Goal: Task Accomplishment & Management: Manage account settings

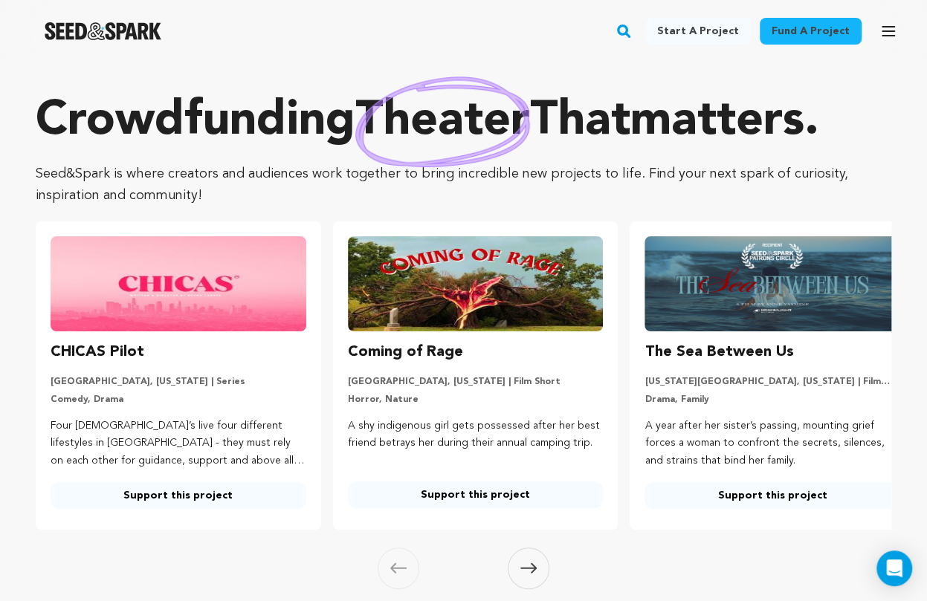
click at [0, 0] on div "Skip to prev slide page Skip to next slide page" at bounding box center [0, 0] width 0 height 0
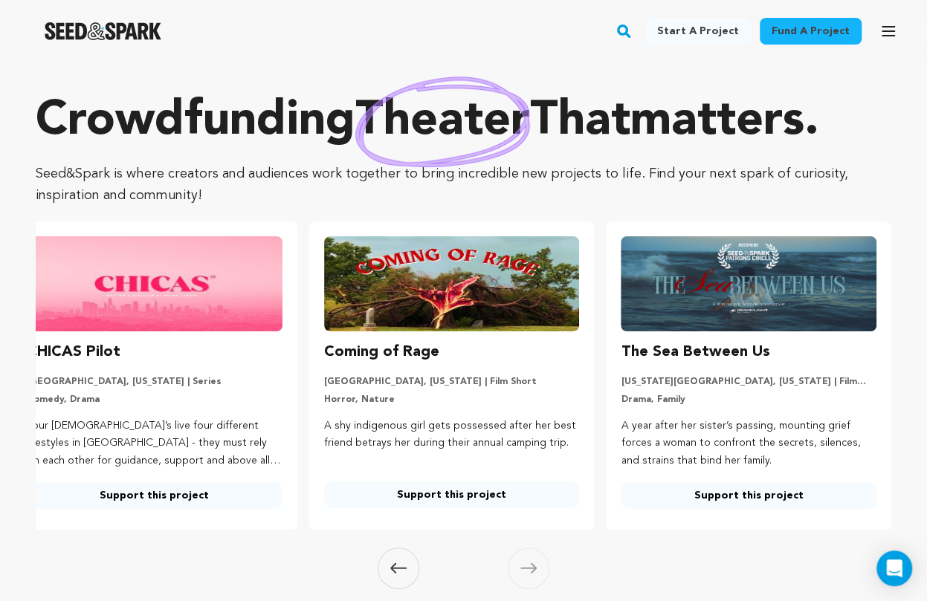
scroll to position [0, 241]
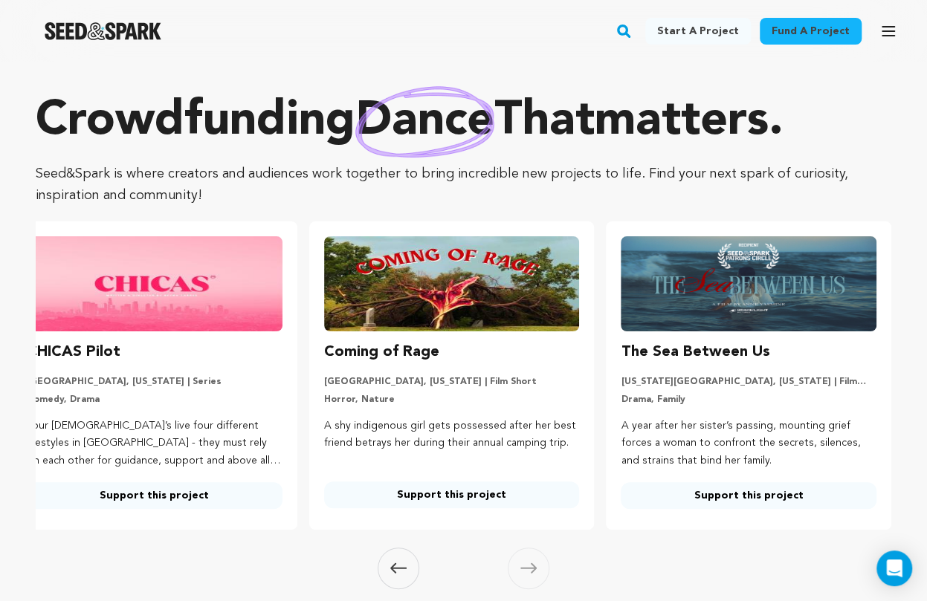
click at [813, 236] on img at bounding box center [749, 283] width 256 height 95
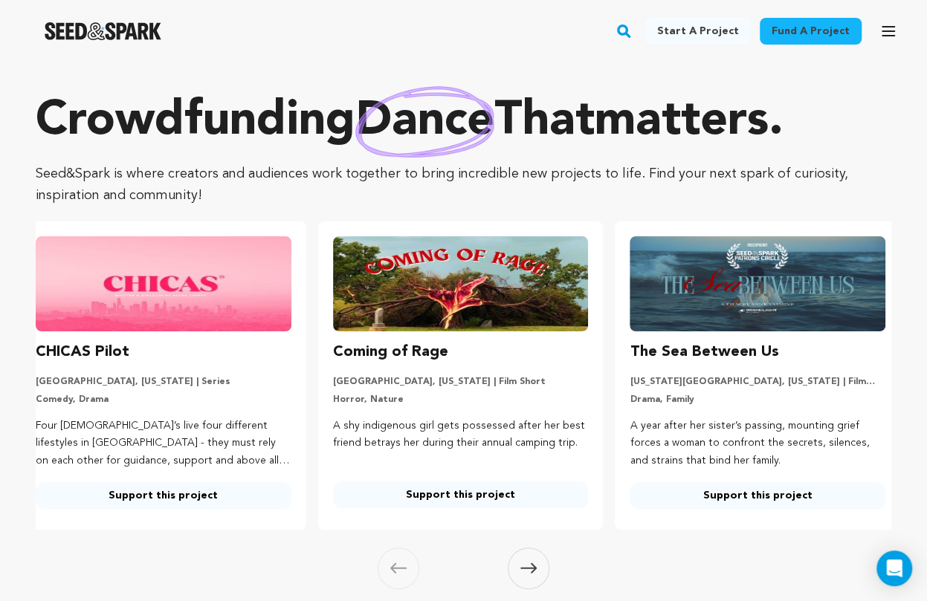
scroll to position [0, 0]
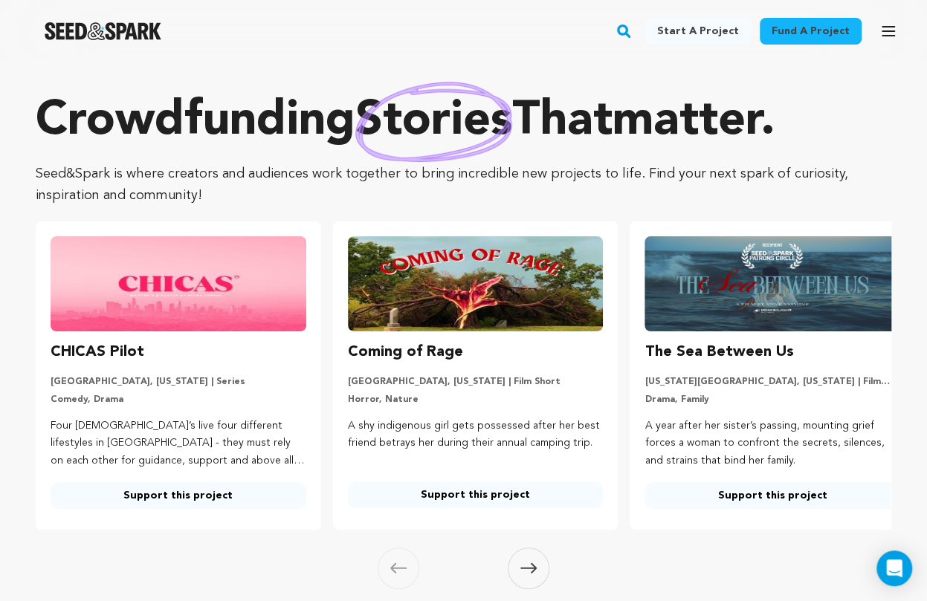
click at [0, 0] on link "Login" at bounding box center [0, 0] width 0 height 0
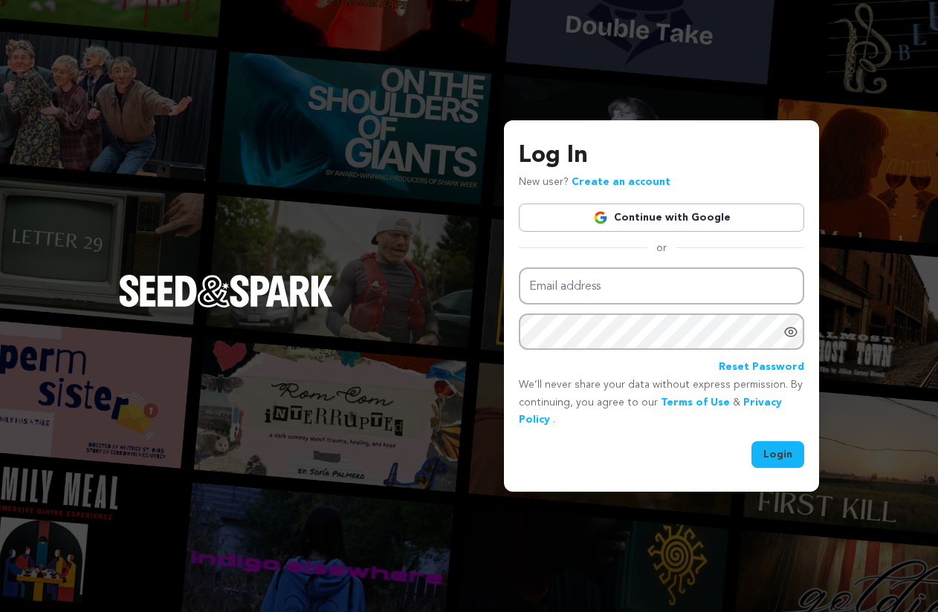
click at [663, 221] on link "Continue with Google" at bounding box center [661, 218] width 285 height 28
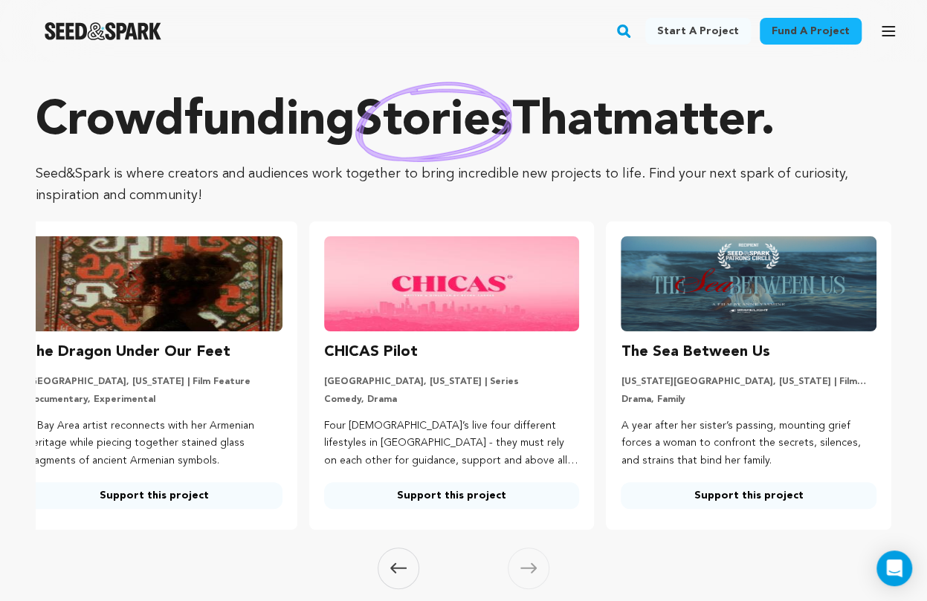
scroll to position [0, 241]
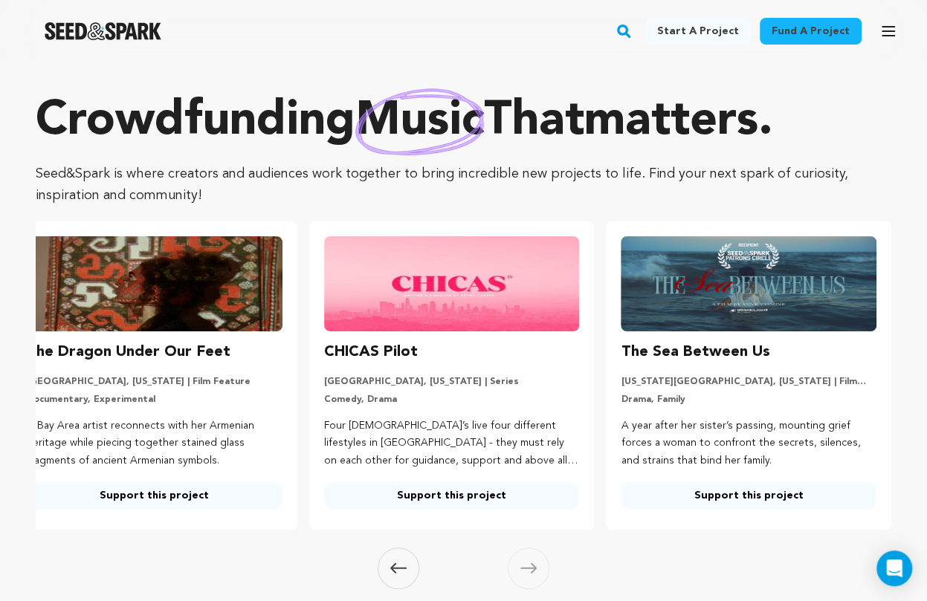
click at [0, 0] on link "Siddiqi H. Siddiqi H." at bounding box center [0, 0] width 0 height 0
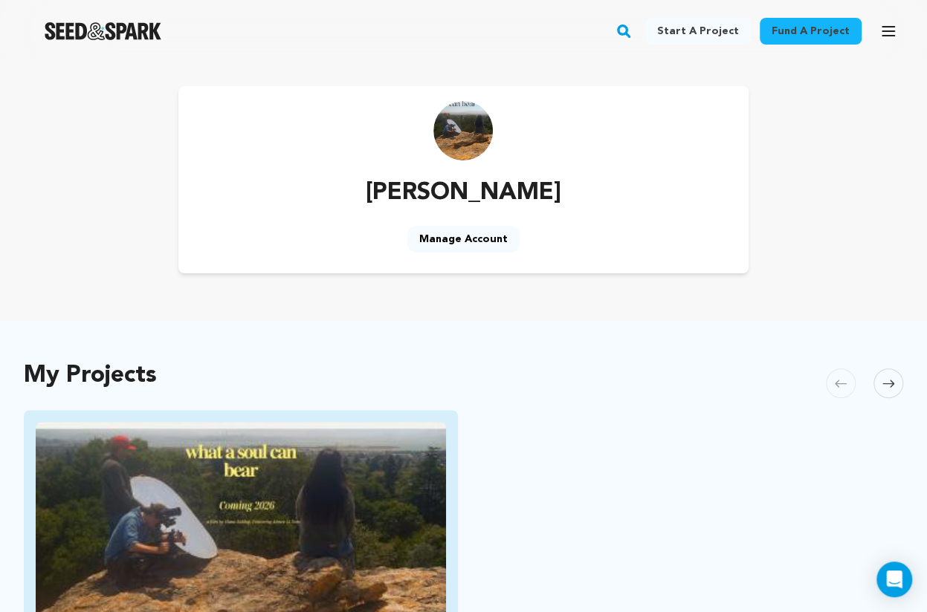
click at [166, 484] on img "Fund What a Soul Can Bear" at bounding box center [241, 537] width 410 height 230
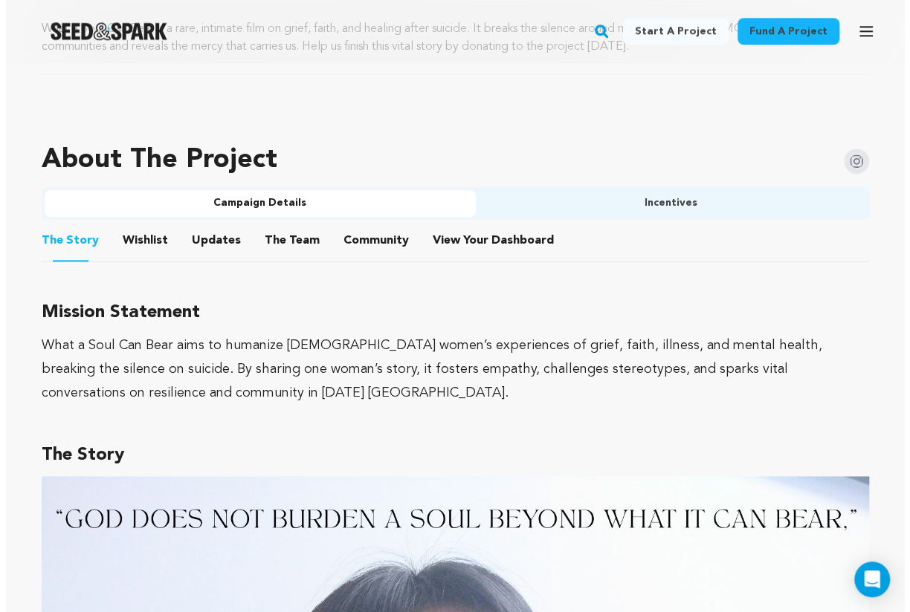
scroll to position [754, 0]
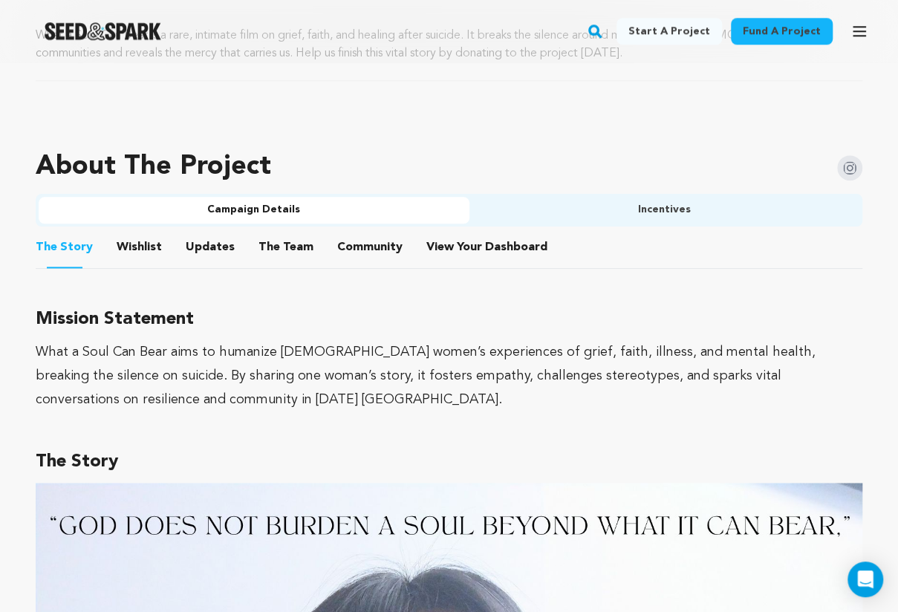
click at [317, 205] on button "Campaign Details" at bounding box center [254, 210] width 431 height 27
click at [862, 33] on icon "button" at bounding box center [860, 31] width 18 height 18
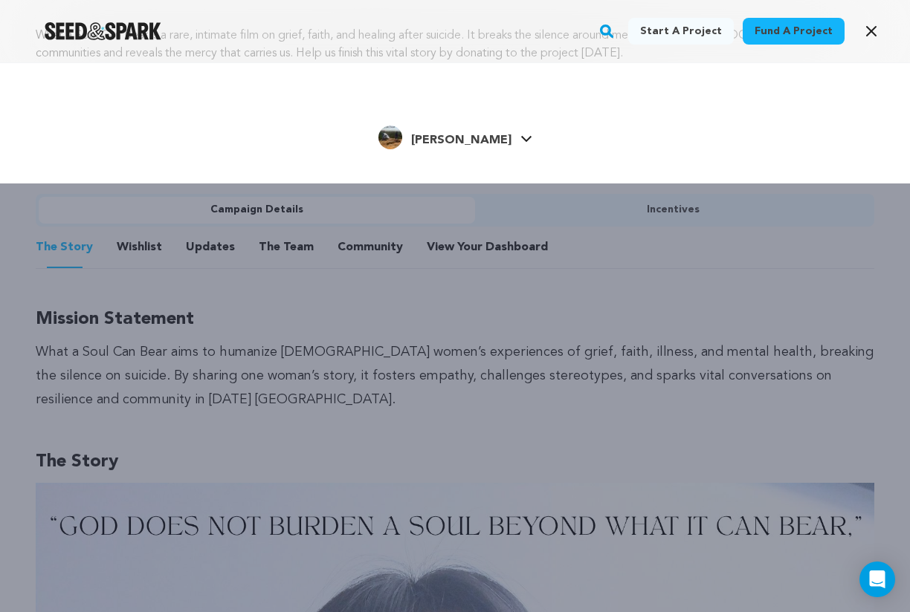
click at [496, 136] on link "[PERSON_NAME] [PERSON_NAME]" at bounding box center [455, 136] width 154 height 27
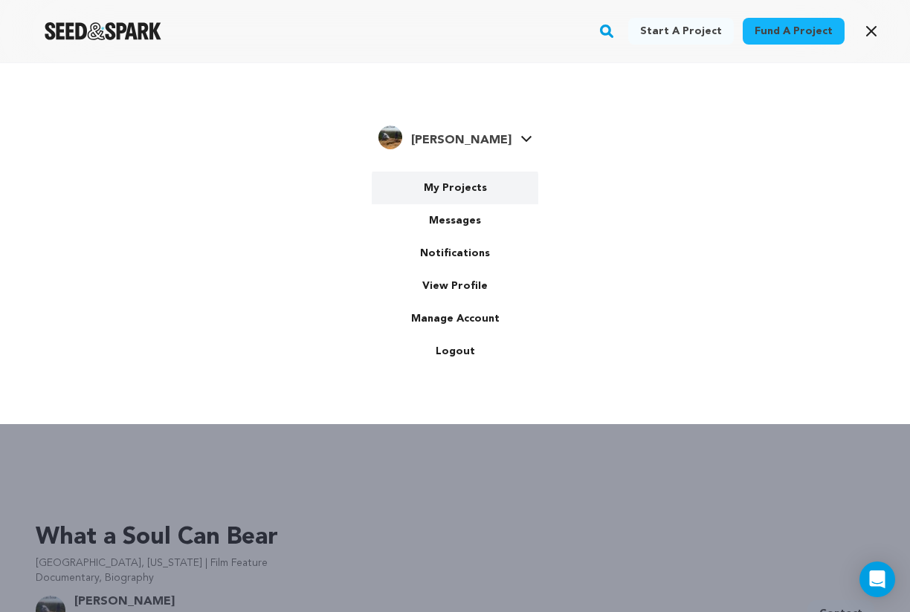
click at [481, 185] on link "My Projects" at bounding box center [455, 188] width 166 height 33
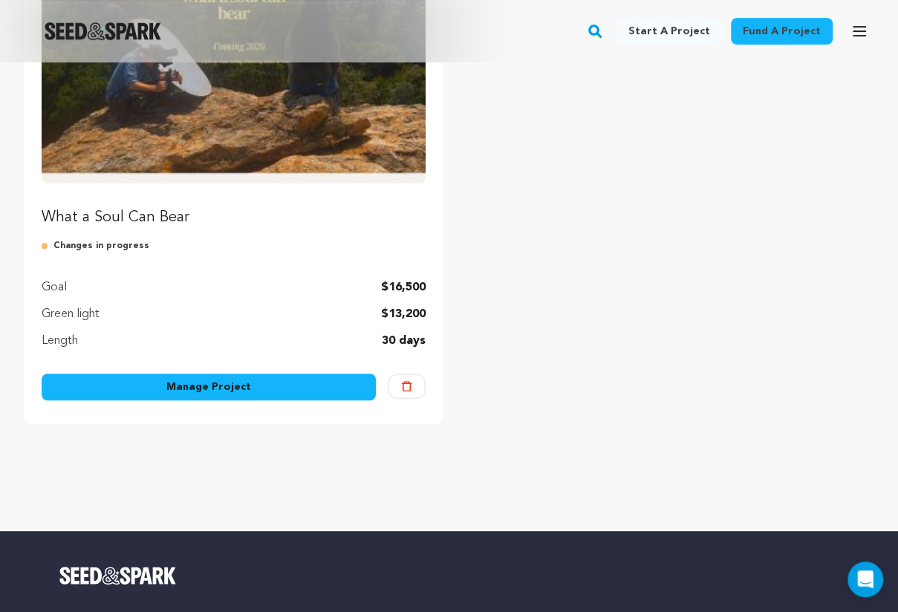
scroll to position [295, 0]
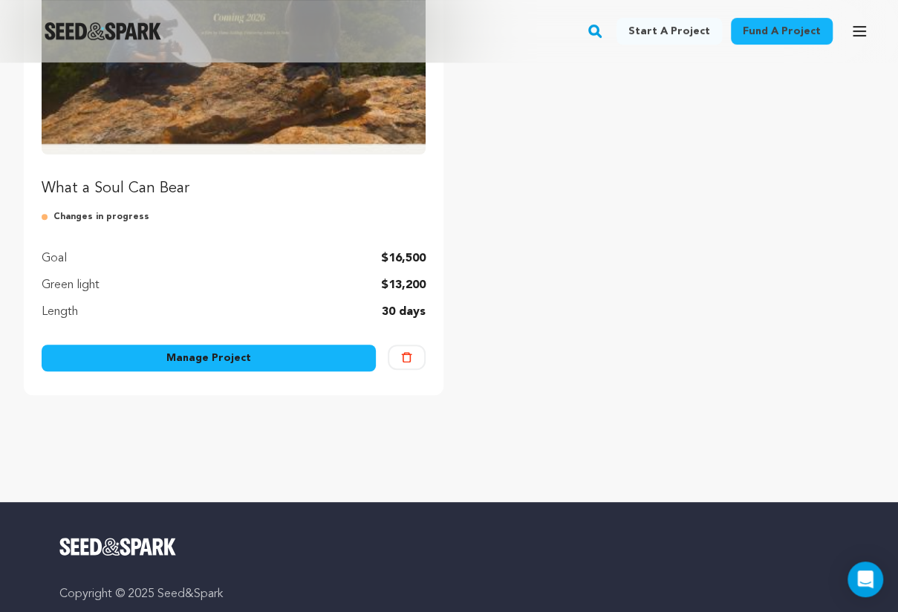
click at [198, 352] on link "Manage Project" at bounding box center [209, 358] width 334 height 27
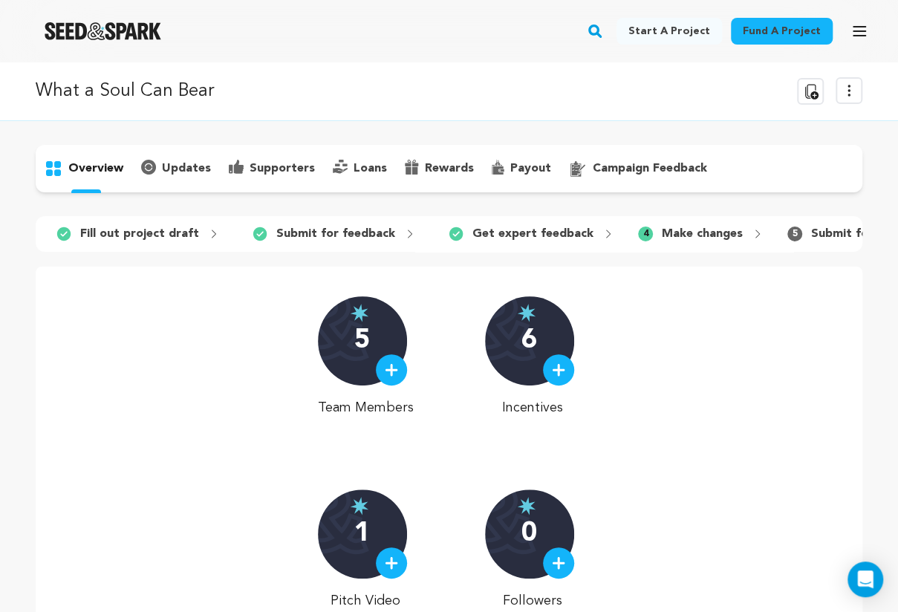
click at [644, 163] on p "campaign feedback" at bounding box center [650, 169] width 114 height 18
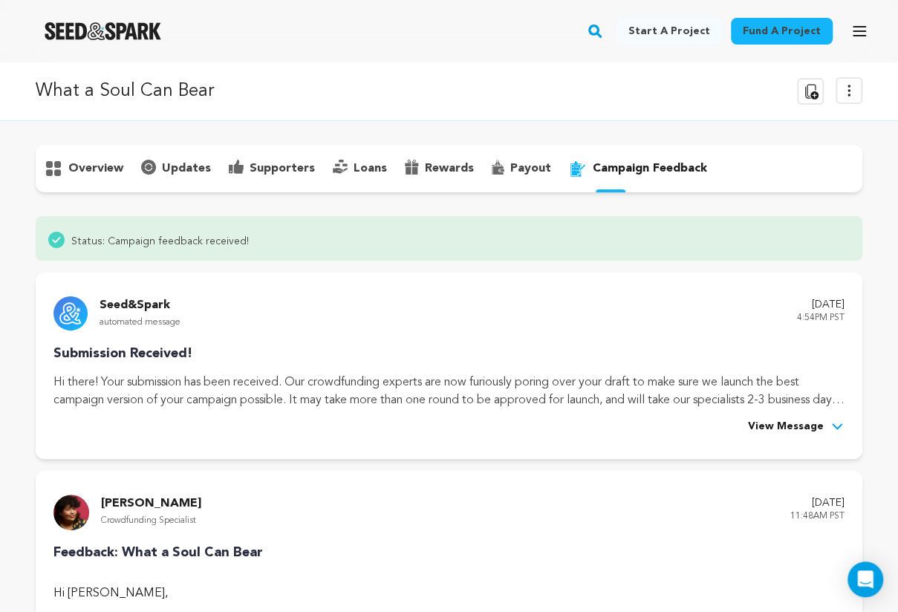
click at [501, 166] on div "payout" at bounding box center [521, 169] width 77 height 24
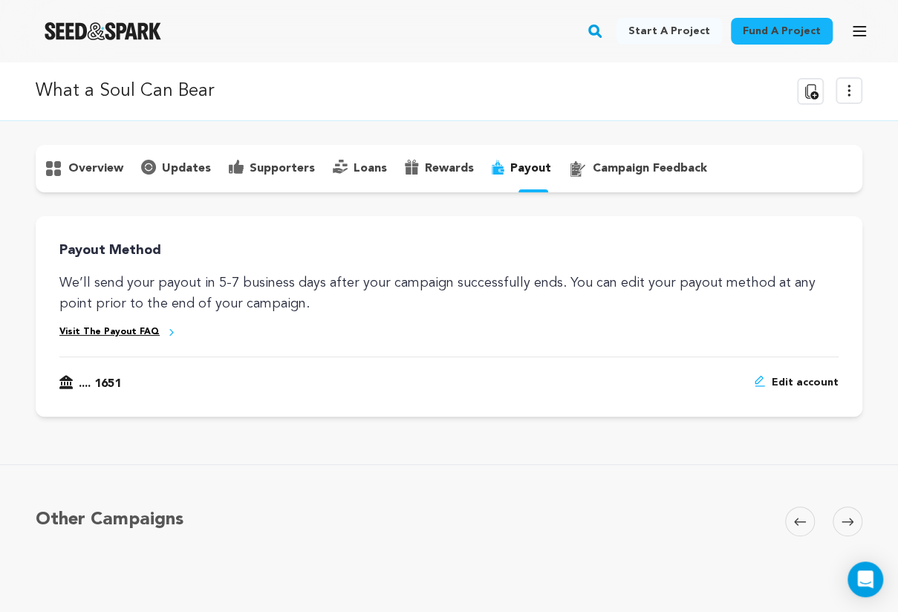
click at [633, 165] on p "campaign feedback" at bounding box center [650, 169] width 114 height 18
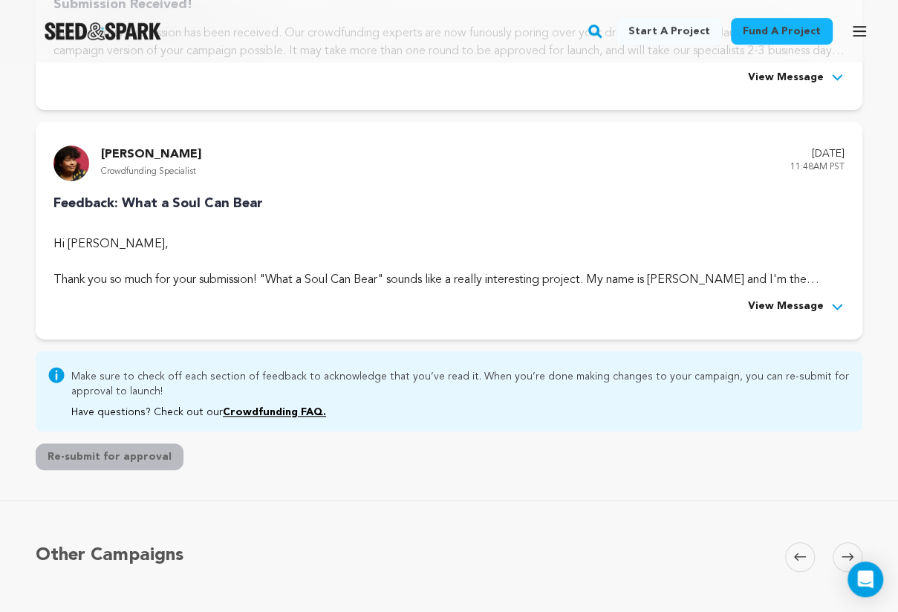
scroll to position [339, 0]
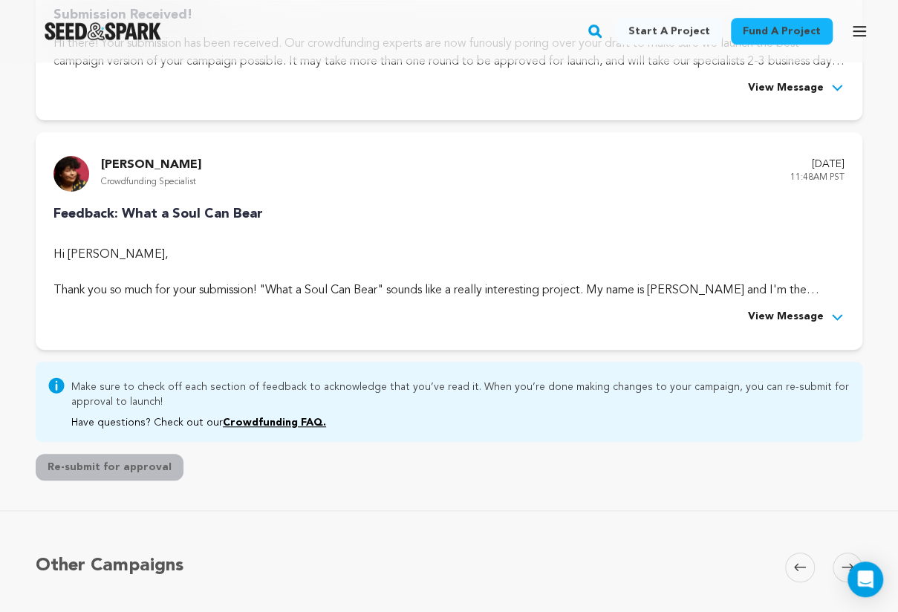
click at [810, 319] on span "View Message" at bounding box center [786, 317] width 76 height 18
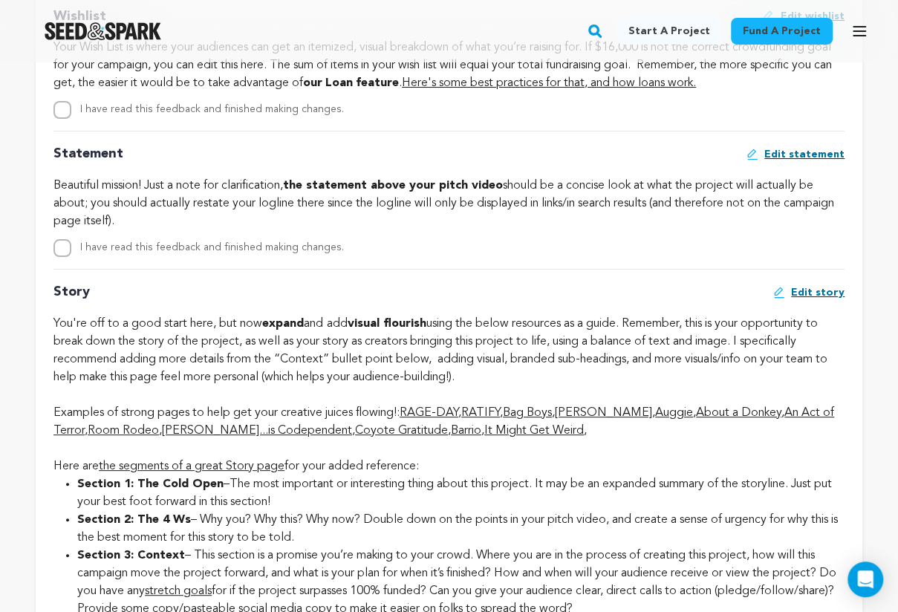
scroll to position [2643, 0]
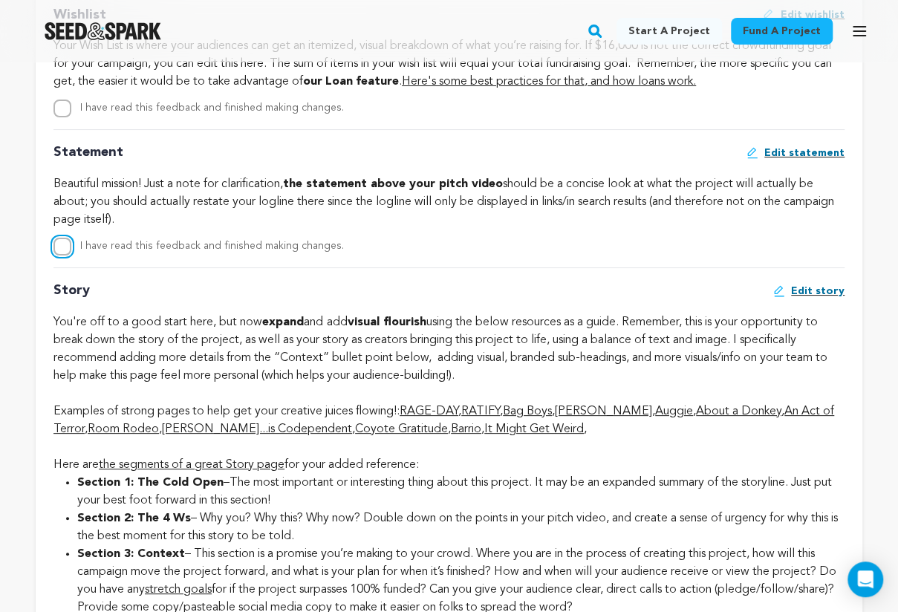
click at [59, 256] on input "I have read this feedback and finished making changes." at bounding box center [63, 247] width 18 height 18
checkbox input "true"
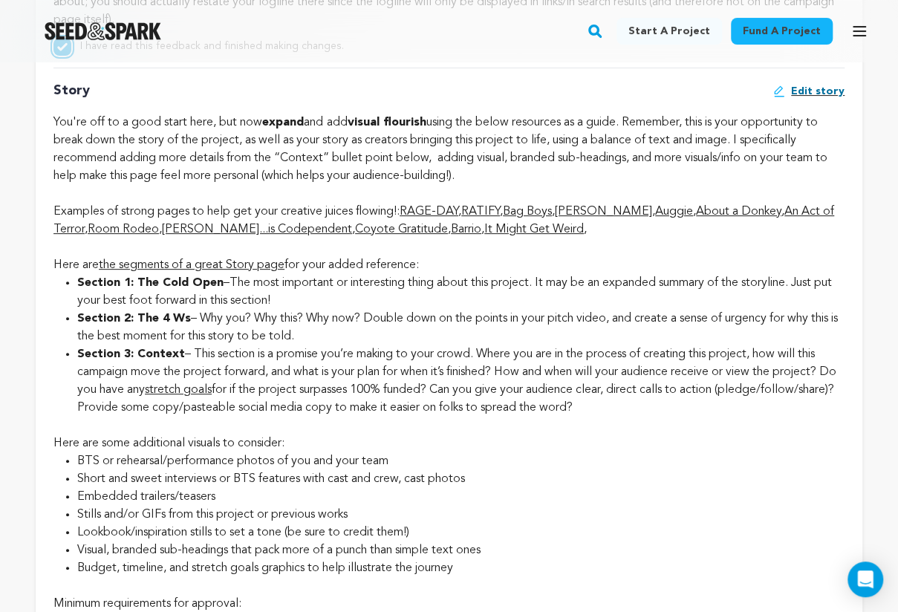
scroll to position [2843, 0]
drag, startPoint x: 199, startPoint y: 329, endPoint x: 365, endPoint y: 343, distance: 166.3
copy li "Why you? Why this? Why now? Double down on the points in your pitch video, and …"
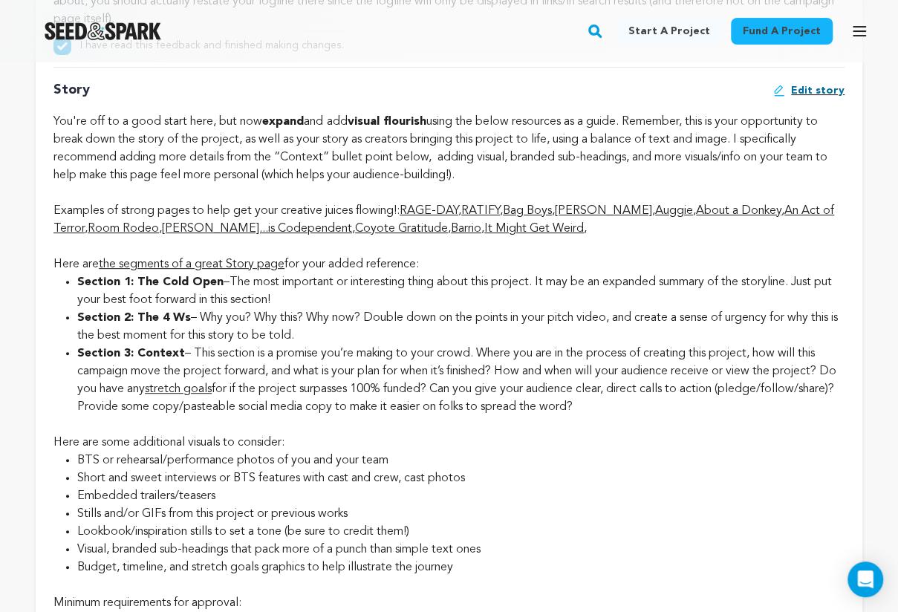
drag, startPoint x: 201, startPoint y: 331, endPoint x: 742, endPoint y: 419, distance: 548.2
click at [742, 416] on ul "Section 1: The Cold Open –The most important or interesting thing about this pr…" at bounding box center [449, 344] width 791 height 143
copy ul "Why you? Why this? Why now? Double down on the points in your pitch video, and …"
drag, startPoint x: 199, startPoint y: 329, endPoint x: 716, endPoint y: 420, distance: 524.4
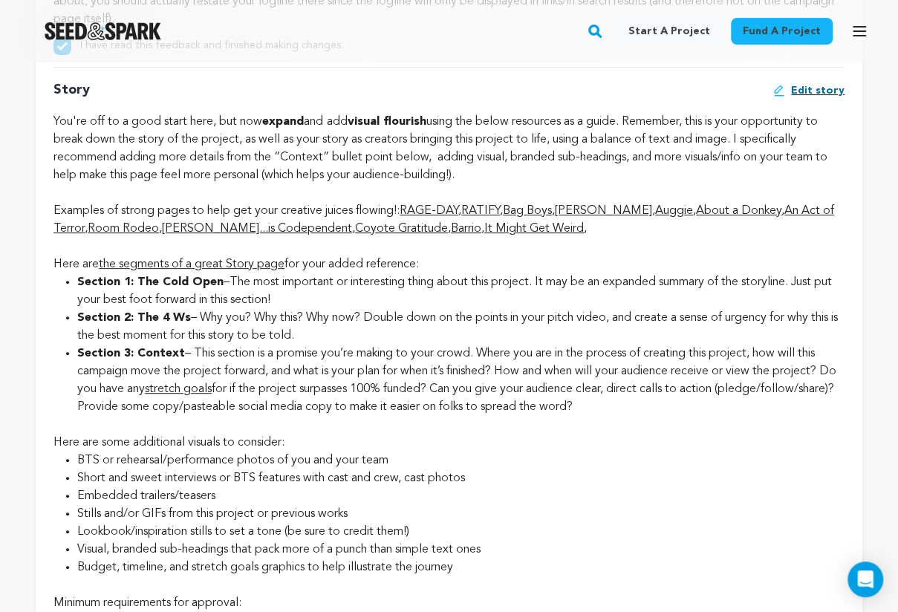
click at [716, 416] on ul "Section 1: The Cold Open –The most important or interesting thing about this pr…" at bounding box center [449, 344] width 791 height 143
copy ul "Why you? Why this? Why now? Double down on the points in your pitch video, and …"
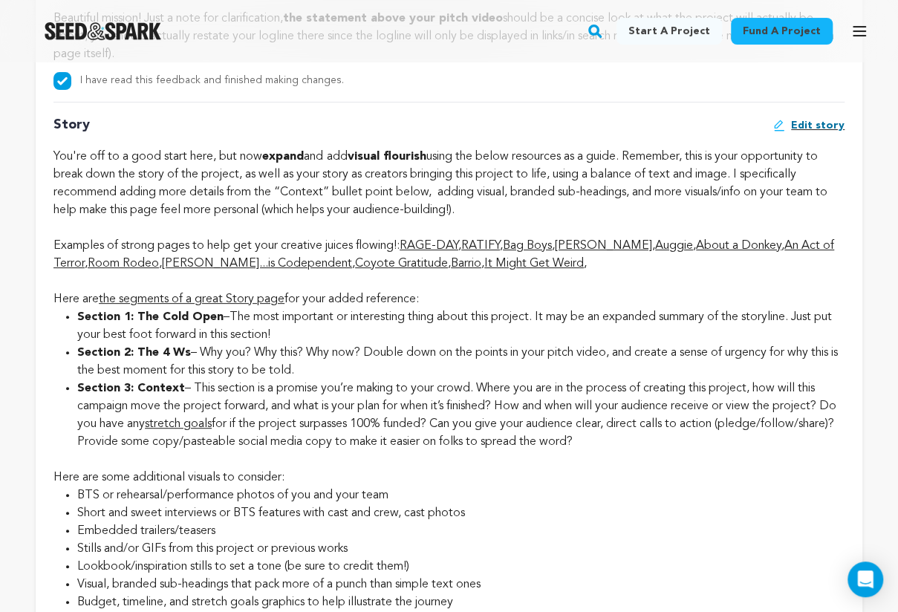
scroll to position [2771, 0]
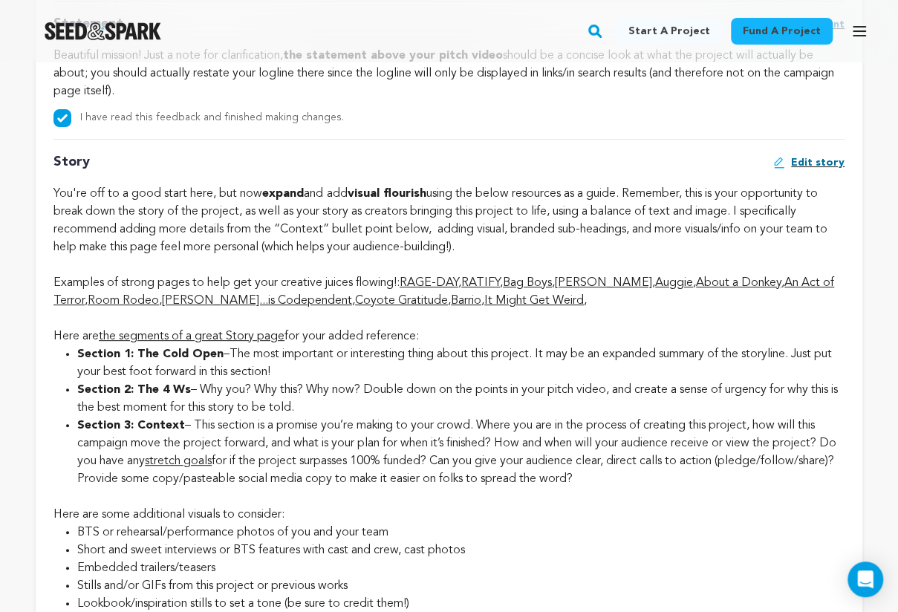
click at [826, 166] on span "Edit story" at bounding box center [818, 162] width 54 height 15
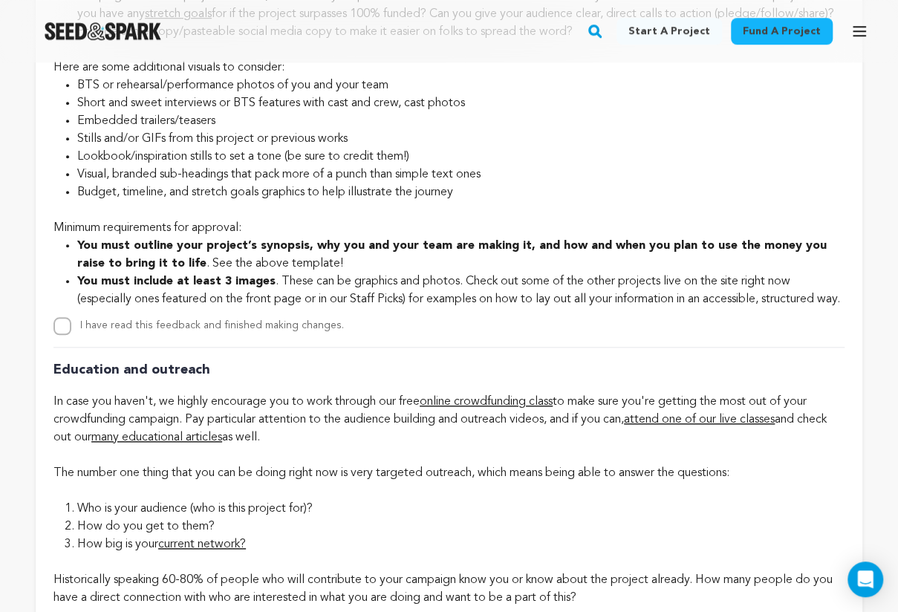
scroll to position [3154, 0]
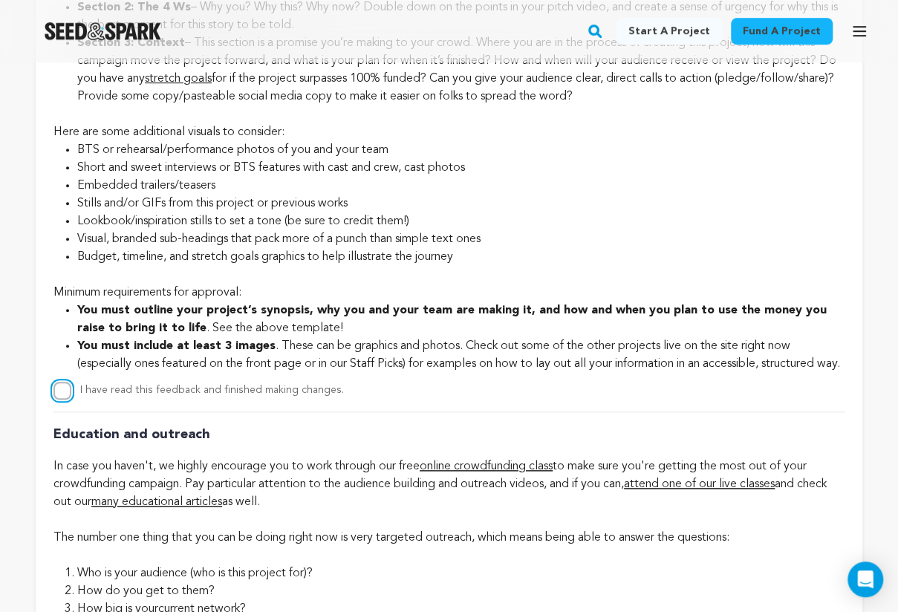
click at [58, 400] on input "I have read this feedback and finished making changes." at bounding box center [63, 391] width 18 height 18
checkbox input "true"
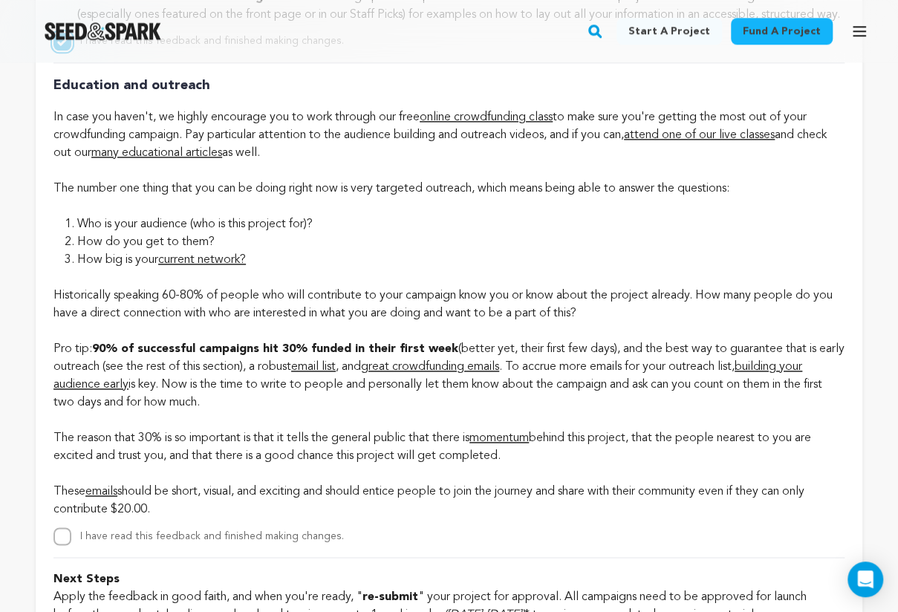
scroll to position [3540, 0]
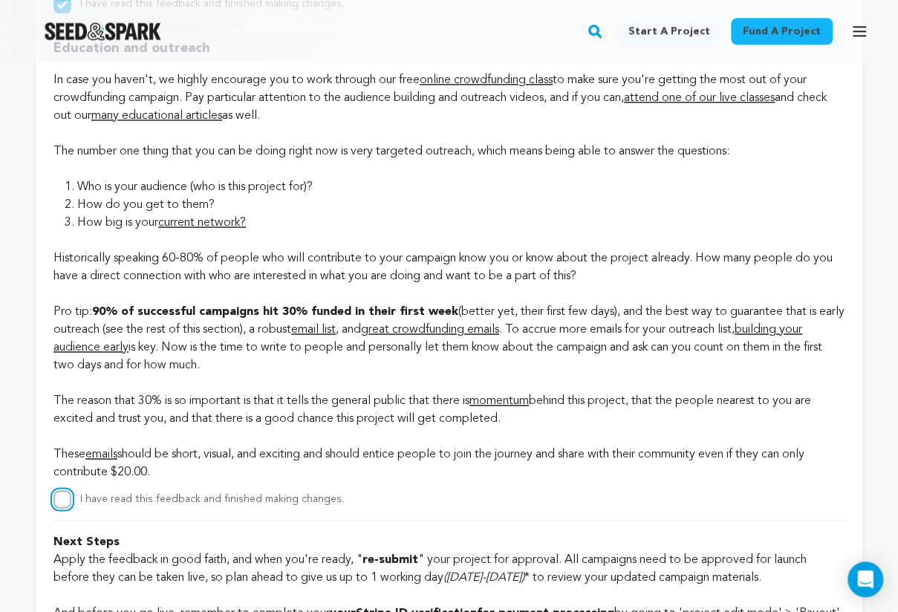
click at [61, 508] on input "I have read this feedback and finished making changes." at bounding box center [63, 499] width 18 height 18
checkbox input "true"
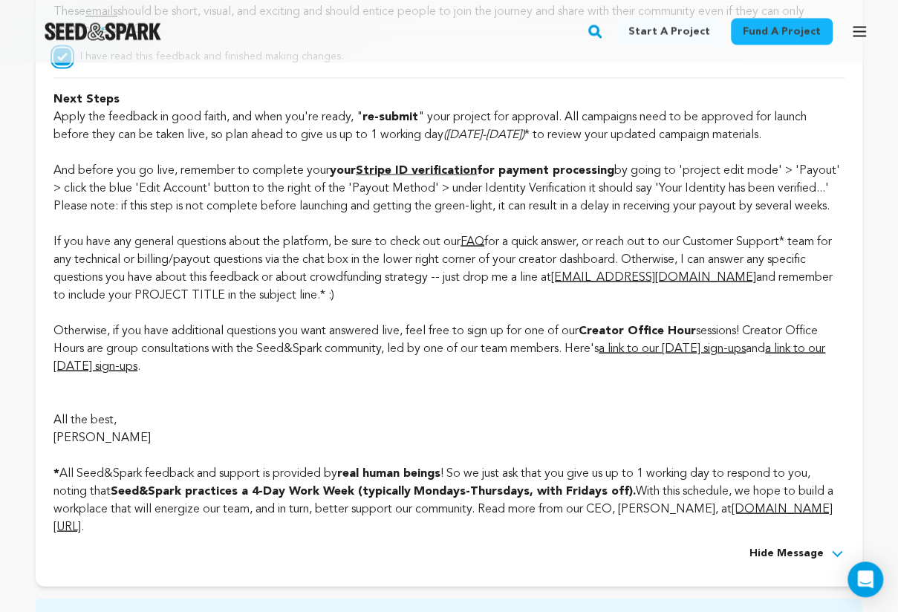
scroll to position [4006, 0]
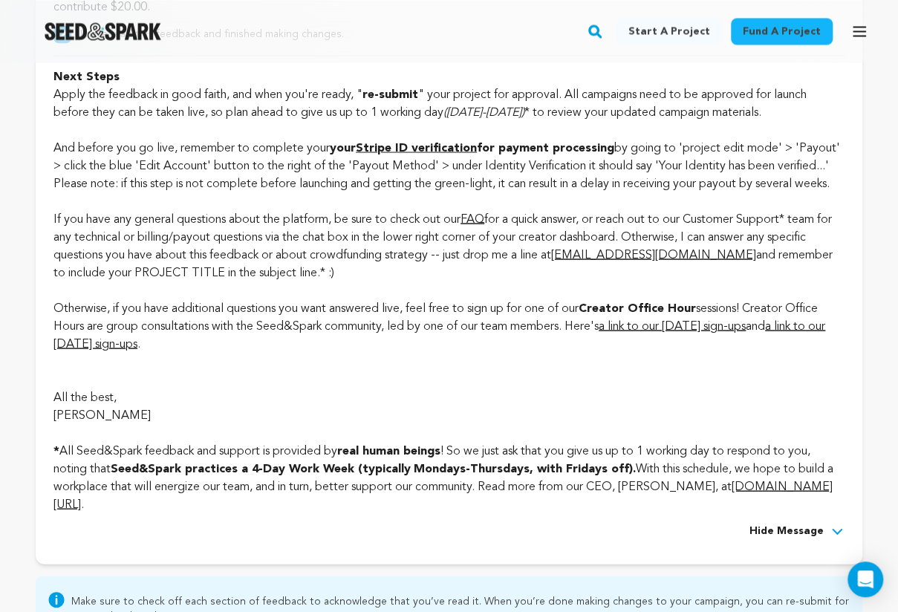
click at [425, 154] on strong "Stripe ID verification" at bounding box center [416, 148] width 121 height 12
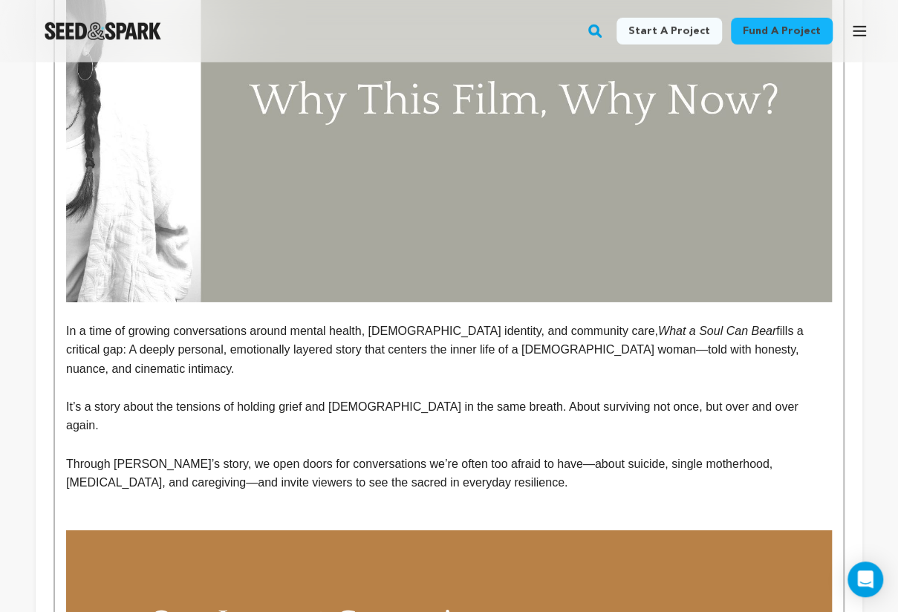
scroll to position [2188, 0]
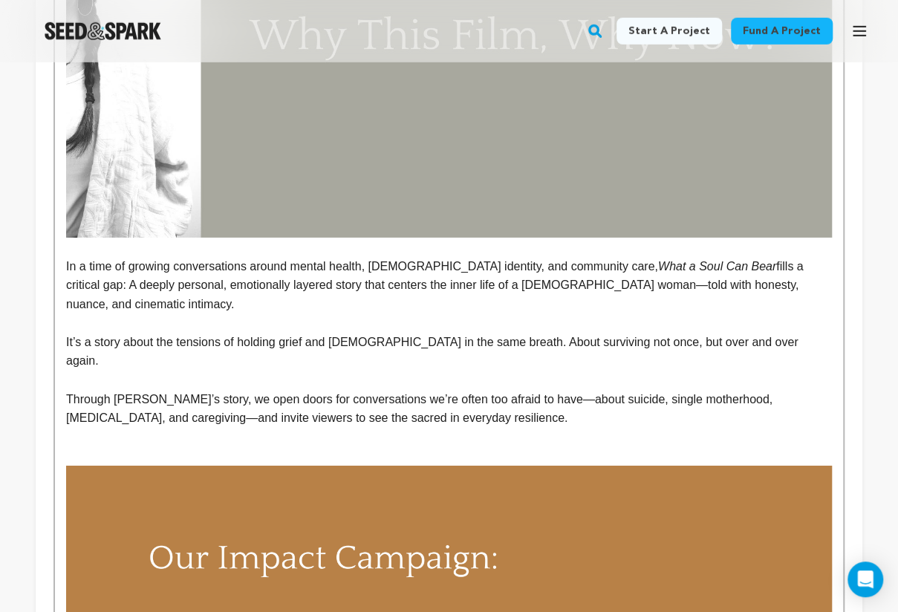
click at [450, 428] on p at bounding box center [449, 437] width 766 height 19
click at [447, 390] on p "Through [PERSON_NAME]’s story, we open doors for conversations we’re often too …" at bounding box center [449, 409] width 766 height 38
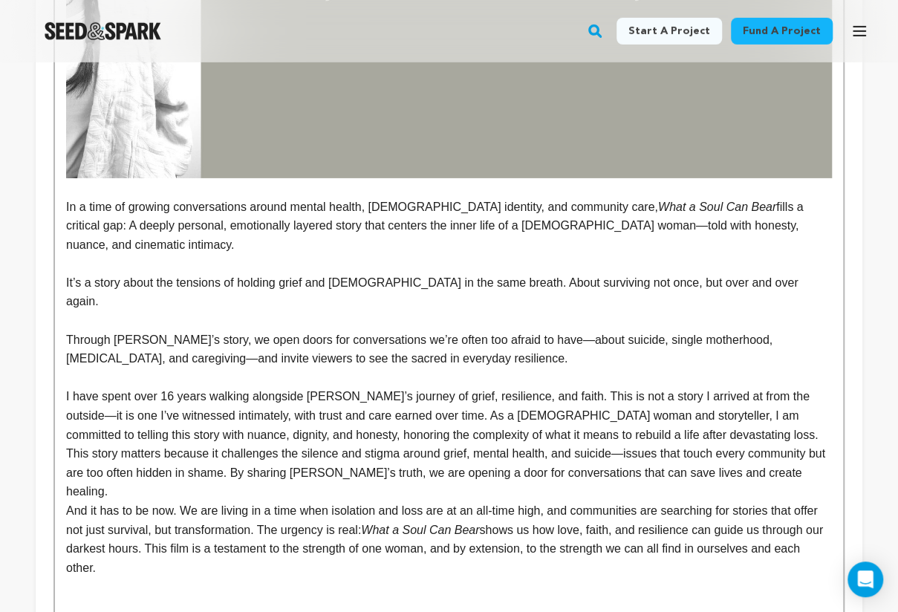
scroll to position [2264, 0]
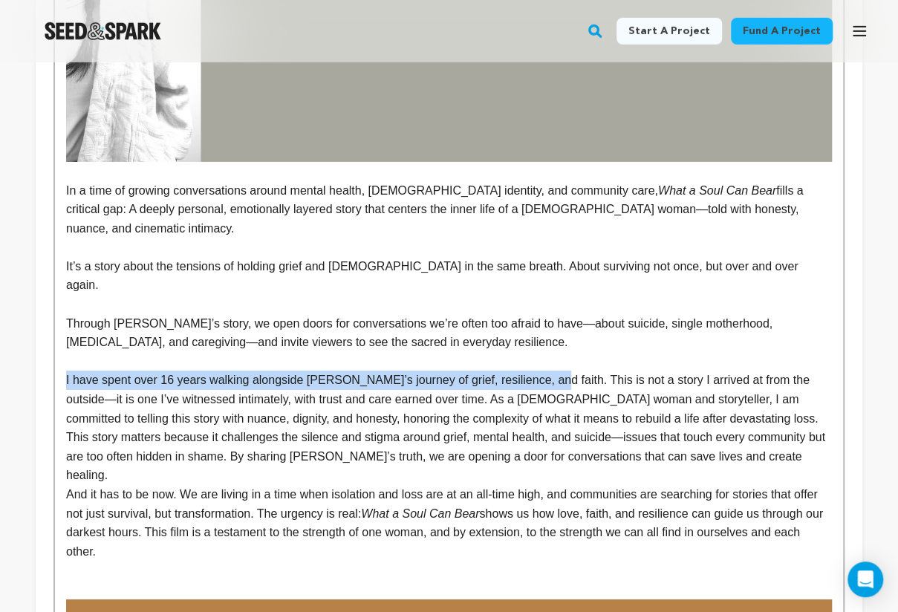
drag, startPoint x: 538, startPoint y: 340, endPoint x: 63, endPoint y: 339, distance: 474.9
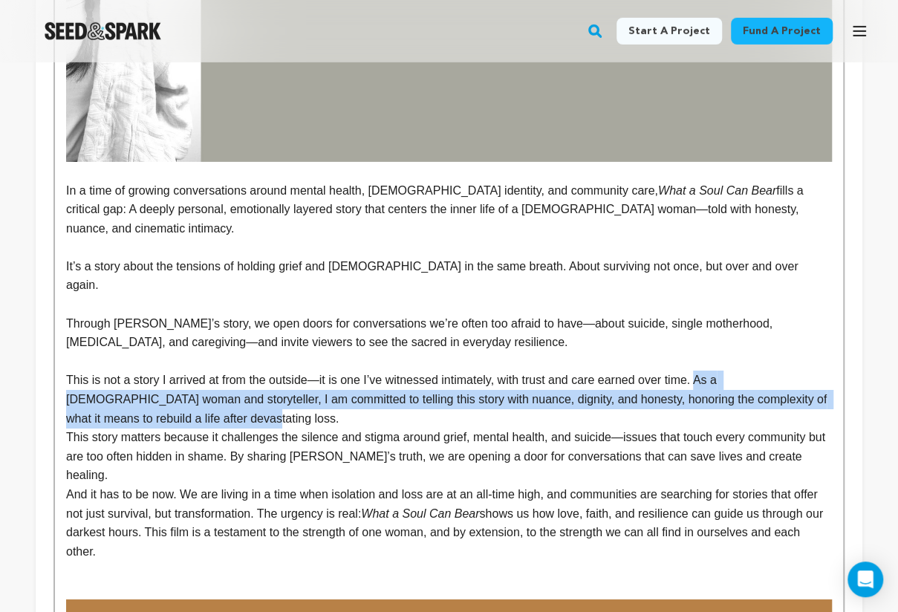
drag, startPoint x: 262, startPoint y: 378, endPoint x: 694, endPoint y: 338, distance: 434.3
click at [694, 371] on p "This is not a story I arrived at from the outside—it is one I’ve witnessed inti…" at bounding box center [449, 399] width 766 height 57
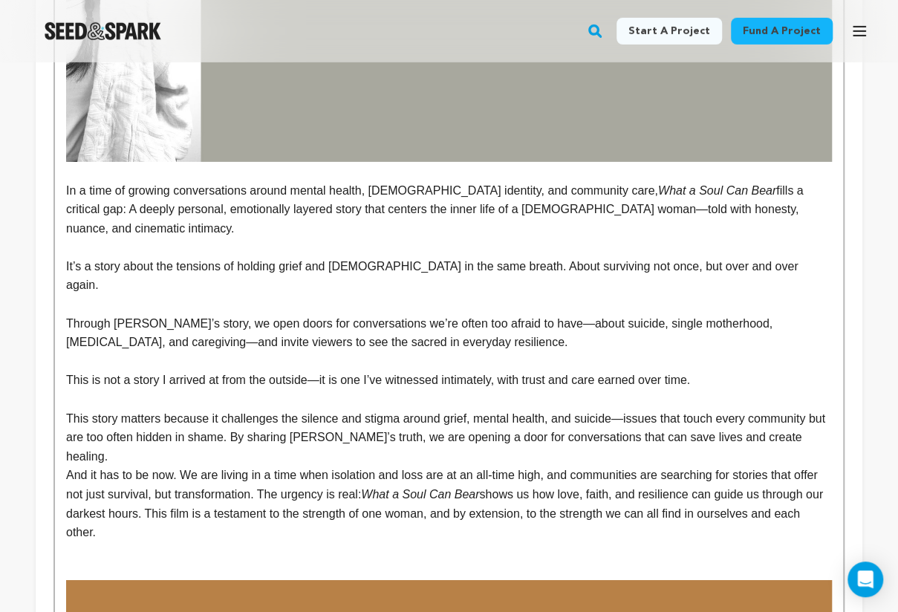
drag, startPoint x: 708, startPoint y: 335, endPoint x: 63, endPoint y: 341, distance: 645.1
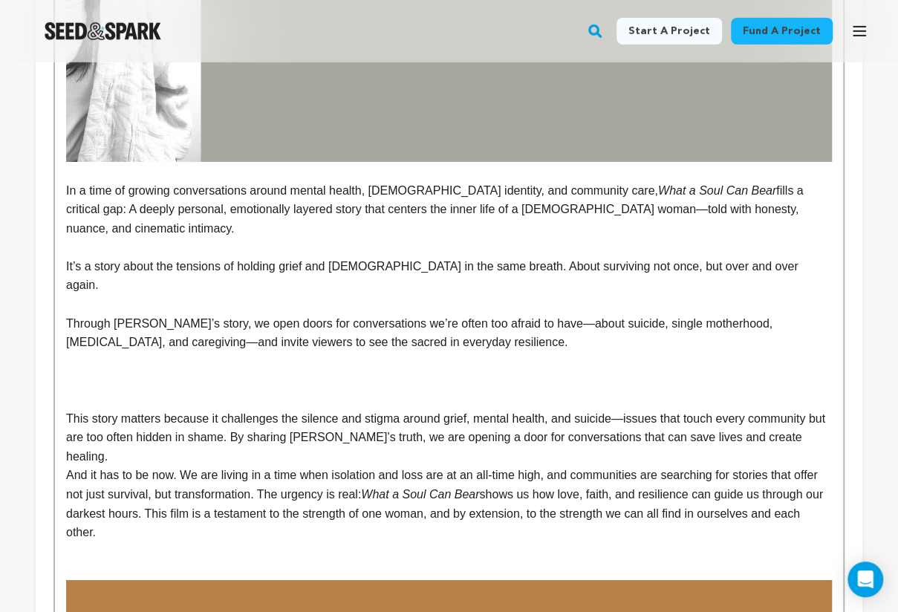
click at [787, 205] on p "In a time of growing conversations around mental health, [DEMOGRAPHIC_DATA] ide…" at bounding box center [449, 209] width 766 height 57
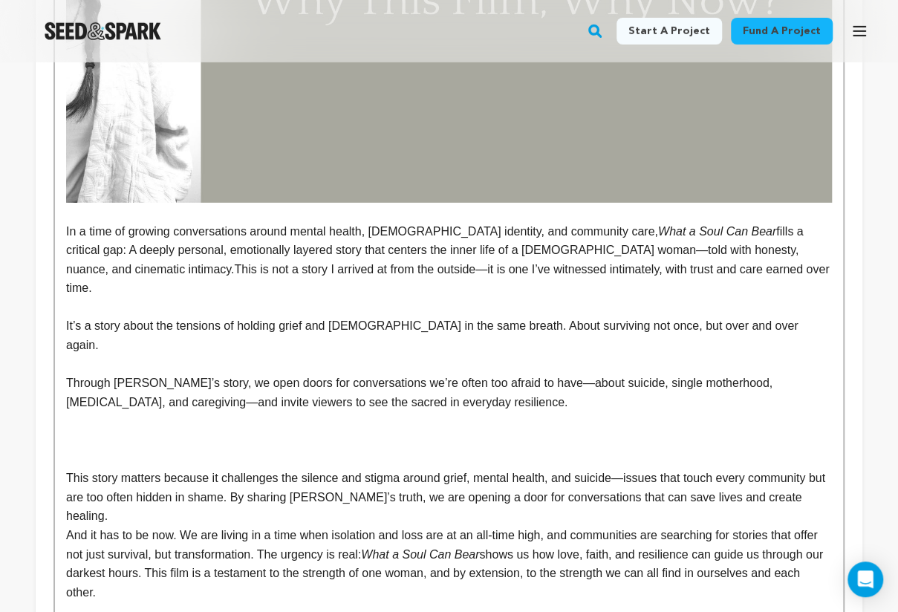
scroll to position [2258, 0]
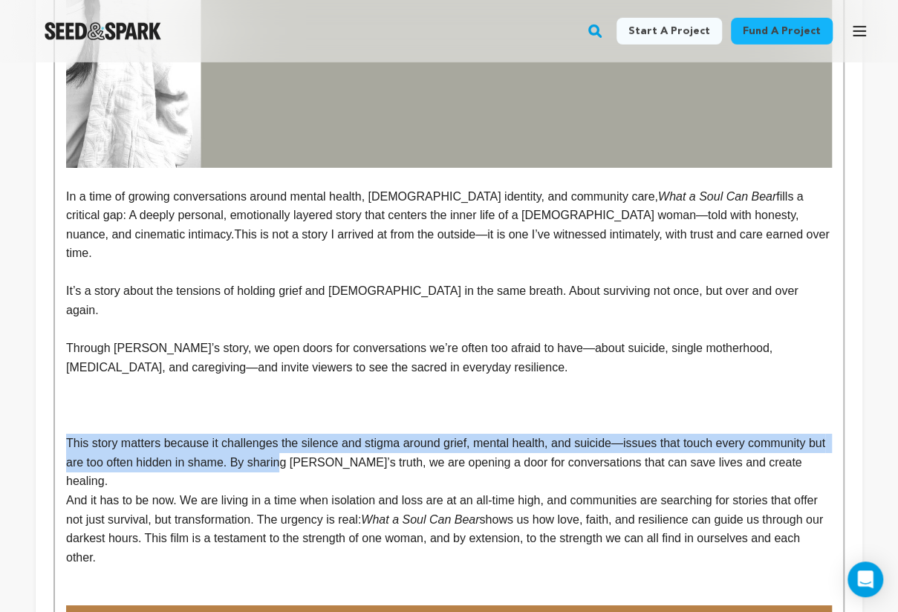
drag, startPoint x: 64, startPoint y: 398, endPoint x: 279, endPoint y: 419, distance: 216.6
click at [279, 434] on p "This story matters because it challenges the silence and stigma around grief, m…" at bounding box center [449, 462] width 766 height 57
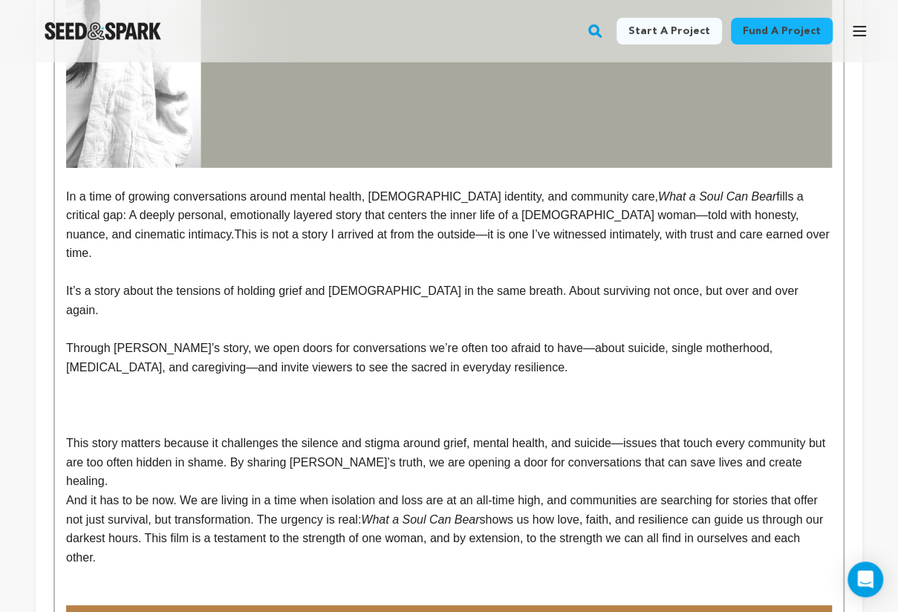
click at [361, 434] on p "This story matters because it challenges the silence and stigma around grief, m…" at bounding box center [449, 462] width 766 height 57
drag, startPoint x: 275, startPoint y: 401, endPoint x: 62, endPoint y: 402, distance: 212.5
click at [149, 415] on p at bounding box center [449, 424] width 766 height 19
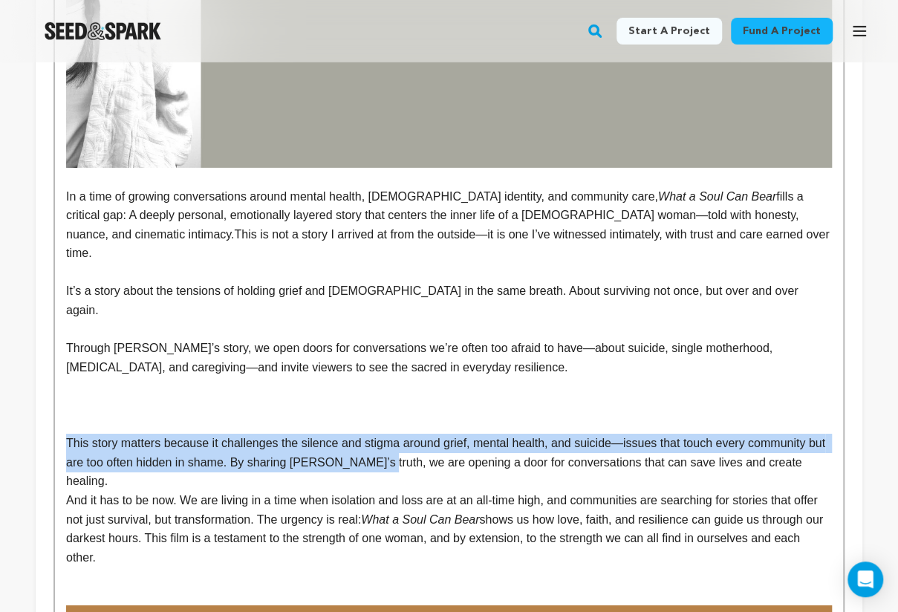
drag, startPoint x: 373, startPoint y: 420, endPoint x: 58, endPoint y: 396, distance: 316.0
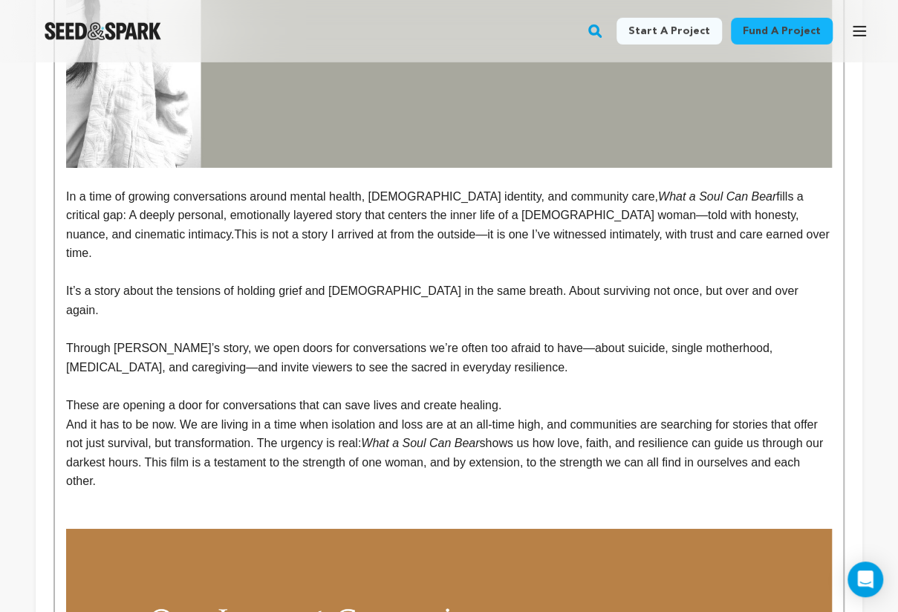
click at [111, 396] on p "These are opening a door for conversations that can save lives and create heali…" at bounding box center [449, 405] width 766 height 19
click at [66, 396] on p "These are conversations that can save lives and create healing." at bounding box center [449, 405] width 766 height 19
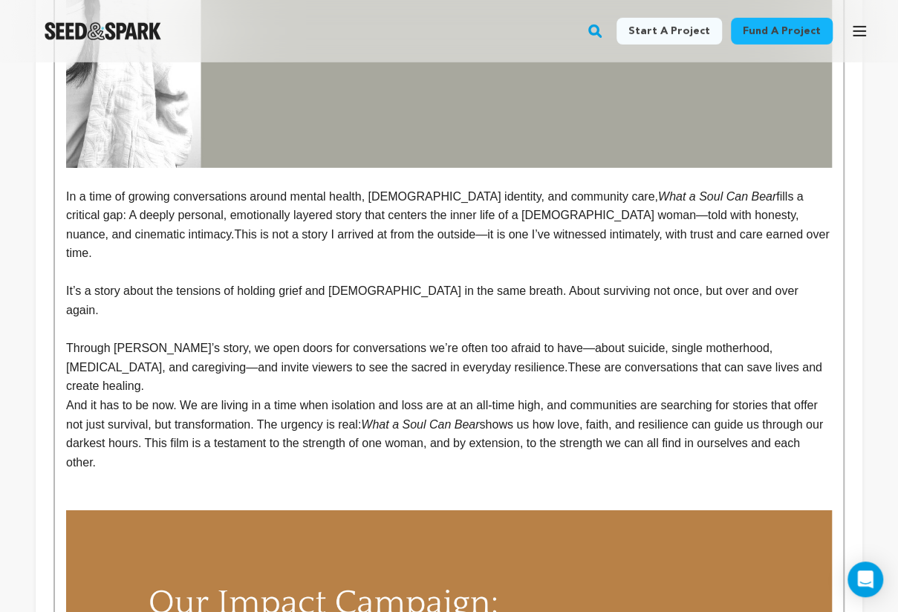
click at [68, 396] on p "And it has to be now. We are living in a time when isolation and loss are at an…" at bounding box center [449, 434] width 766 height 76
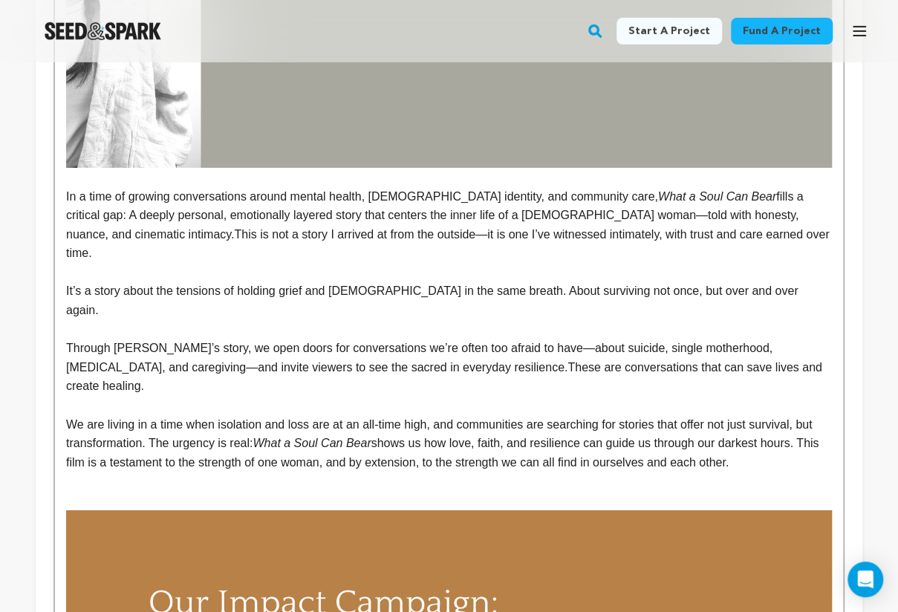
click at [205, 491] on p at bounding box center [449, 500] width 766 height 19
click at [236, 472] on p at bounding box center [449, 481] width 766 height 19
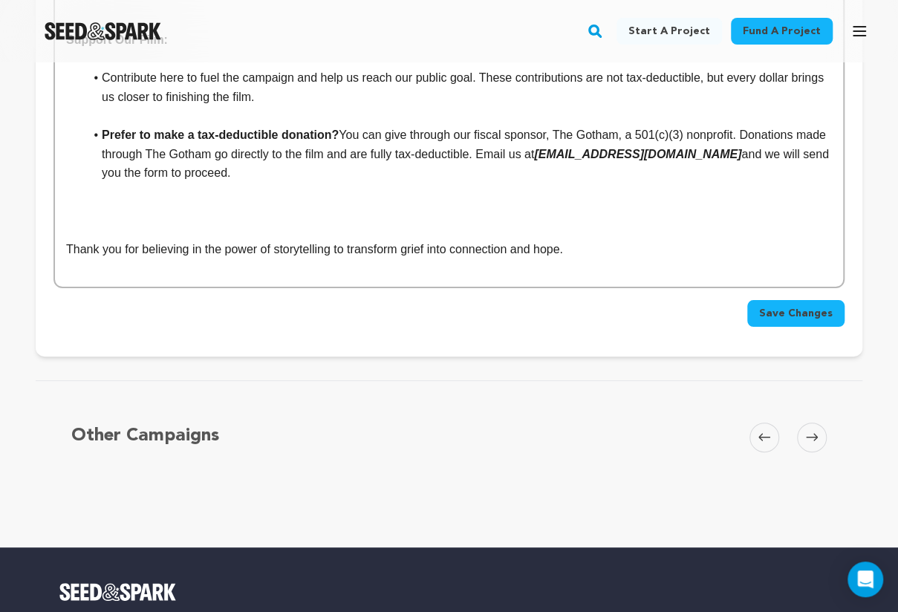
scroll to position [5369, 0]
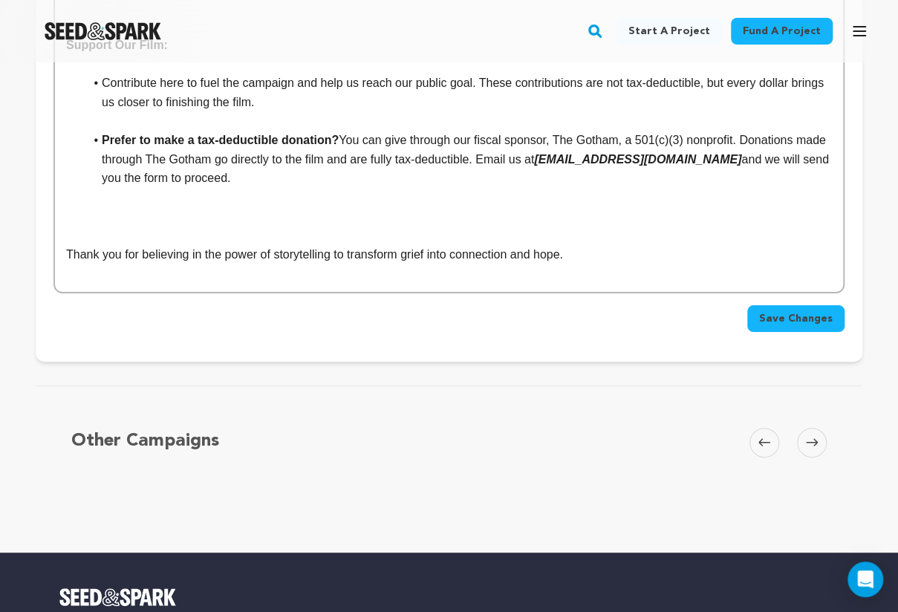
click at [780, 311] on span "Save Changes" at bounding box center [797, 318] width 74 height 15
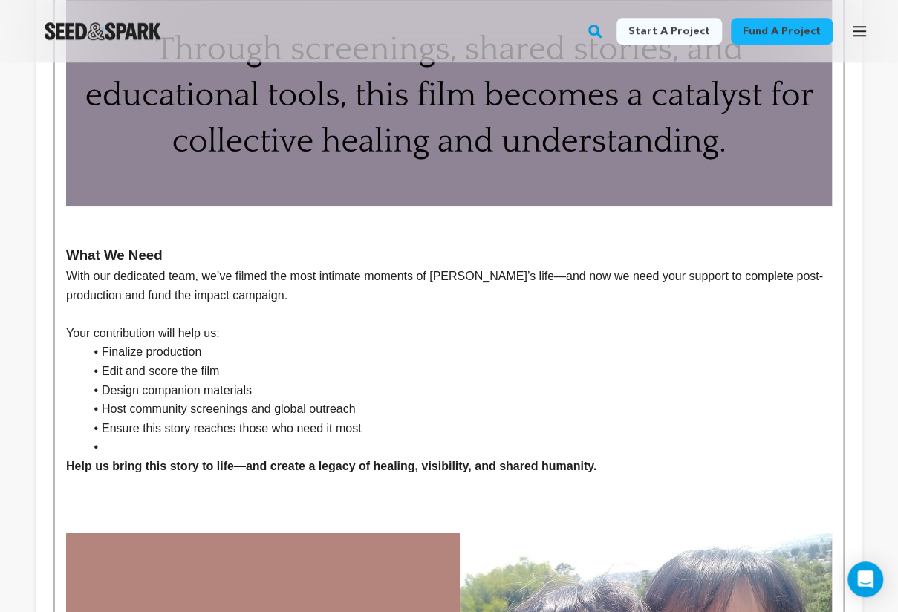
scroll to position [3257, 0]
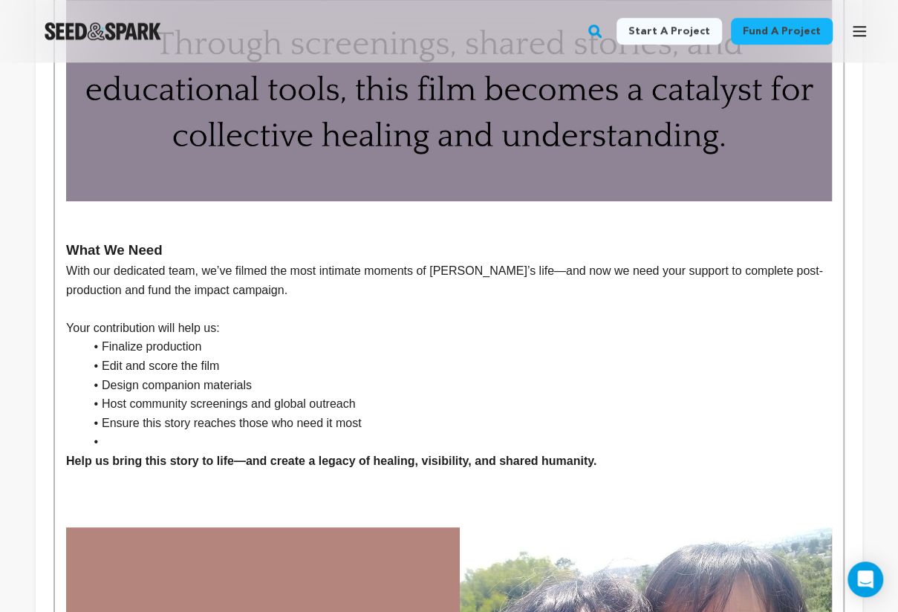
click at [214, 337] on li "Finalize production" at bounding box center [458, 346] width 748 height 19
click at [257, 340] on span "Finalize production (any final shooting days needed to gather any final footage)" at bounding box center [309, 346] width 415 height 13
click at [345, 357] on li "Edit and score the film" at bounding box center [458, 366] width 748 height 19
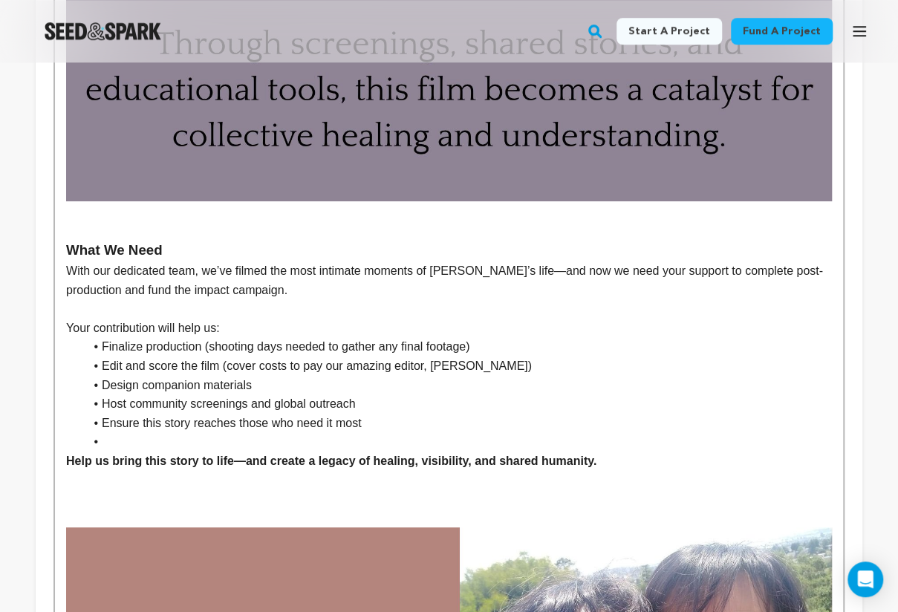
click at [306, 376] on li "Design companion materials" at bounding box center [458, 385] width 748 height 19
click at [397, 395] on li "Host community screenings and global outreach" at bounding box center [458, 404] width 748 height 19
click at [342, 433] on li at bounding box center [458, 442] width 748 height 19
click at [397, 414] on li "Ensure this story reaches those who need it most" at bounding box center [458, 423] width 748 height 19
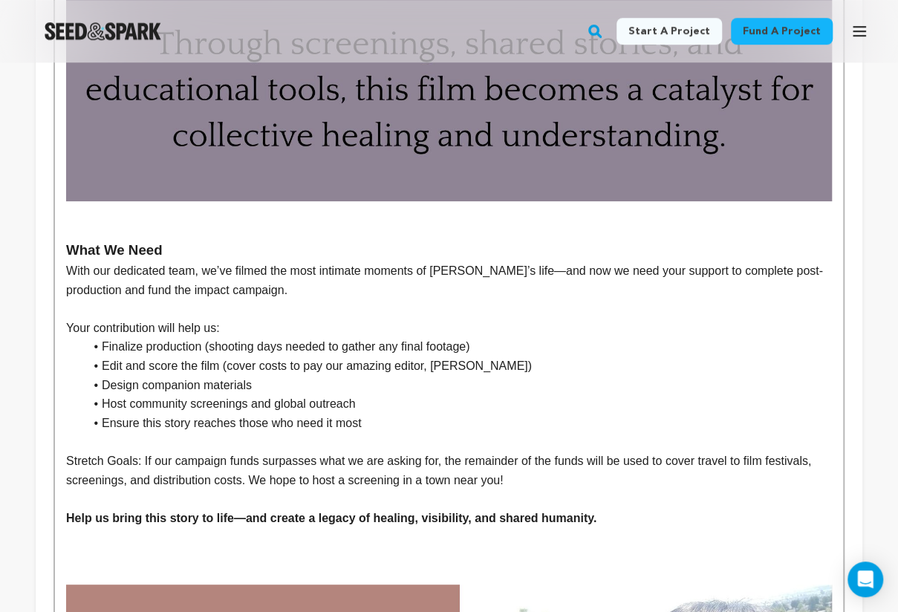
click at [400, 262] on p "With our dedicated team, we’ve filmed the most intimate moments of Aimee’s life…" at bounding box center [449, 281] width 766 height 38
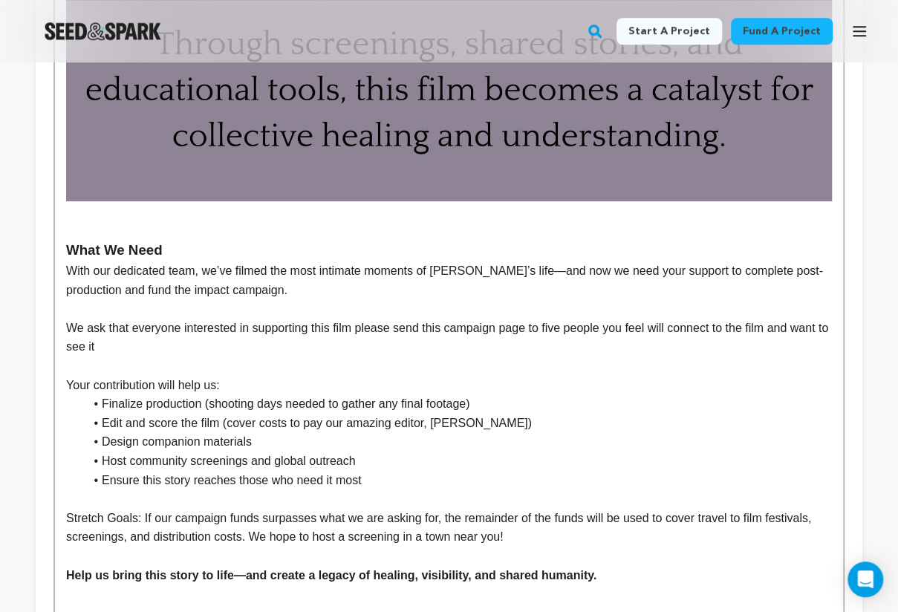
click at [560, 322] on span "We ask that everyone interested in supporting this film please send this campai…" at bounding box center [449, 338] width 766 height 32
click at [590, 322] on span "We ask that everyone interested in supporting this film please send this campai…" at bounding box center [443, 338] width 754 height 32
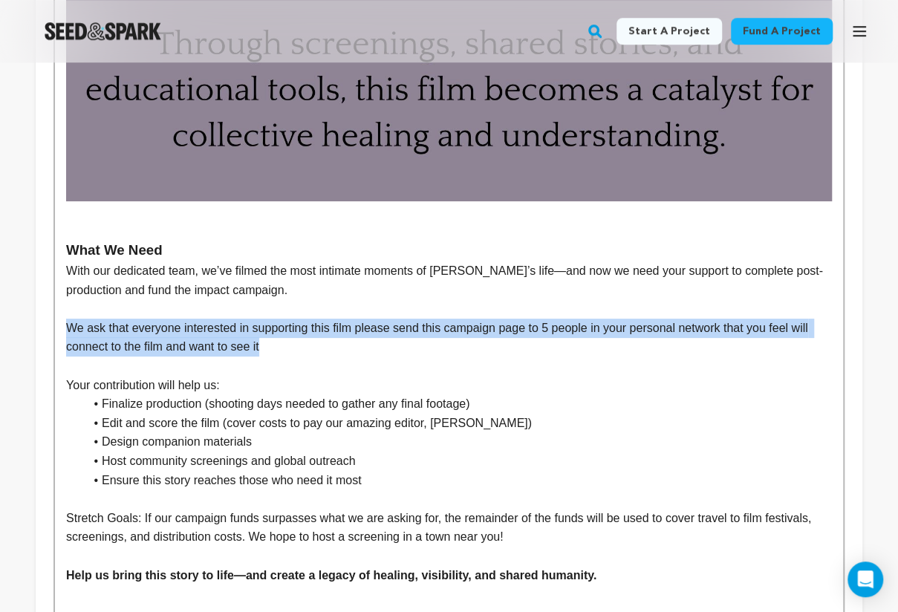
drag, startPoint x: 299, startPoint y: 283, endPoint x: 65, endPoint y: 262, distance: 234.3
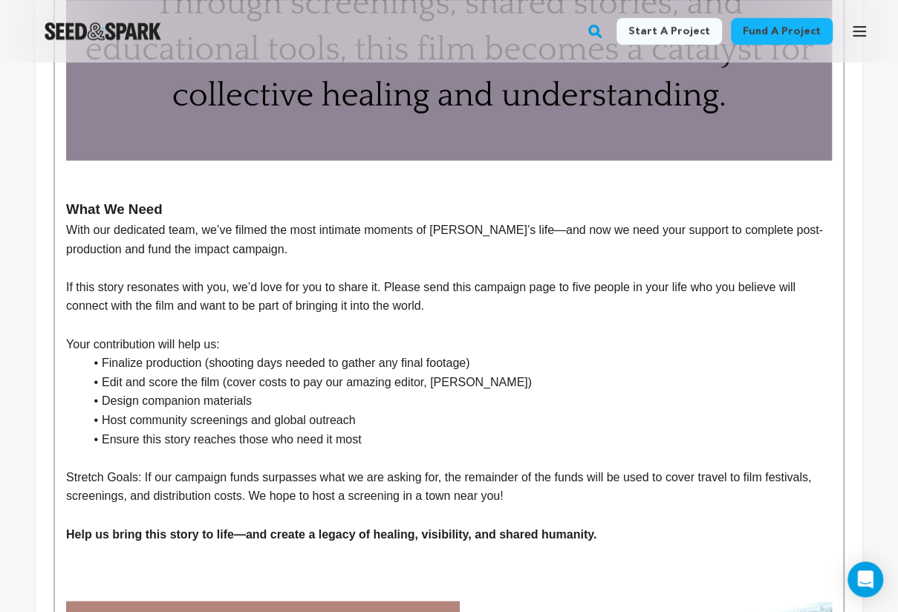
scroll to position [3309, 0]
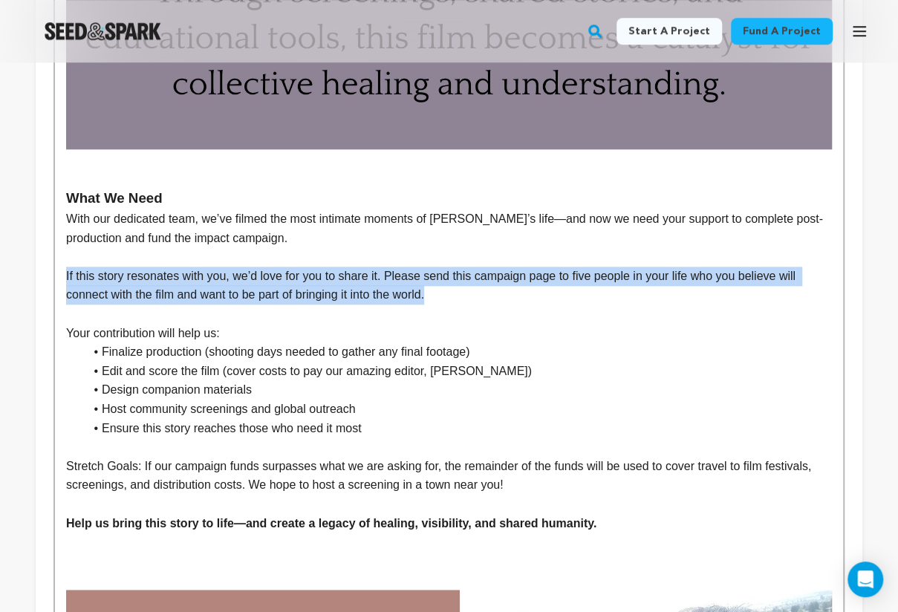
drag, startPoint x: 376, startPoint y: 226, endPoint x: 64, endPoint y: 213, distance: 312.4
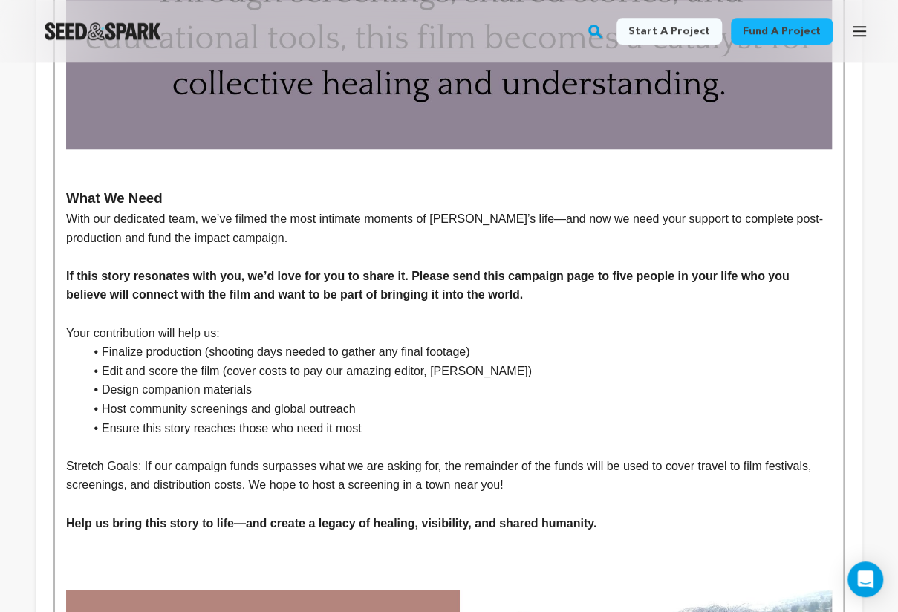
click at [559, 400] on li "Host community screenings and global outreach" at bounding box center [458, 409] width 748 height 19
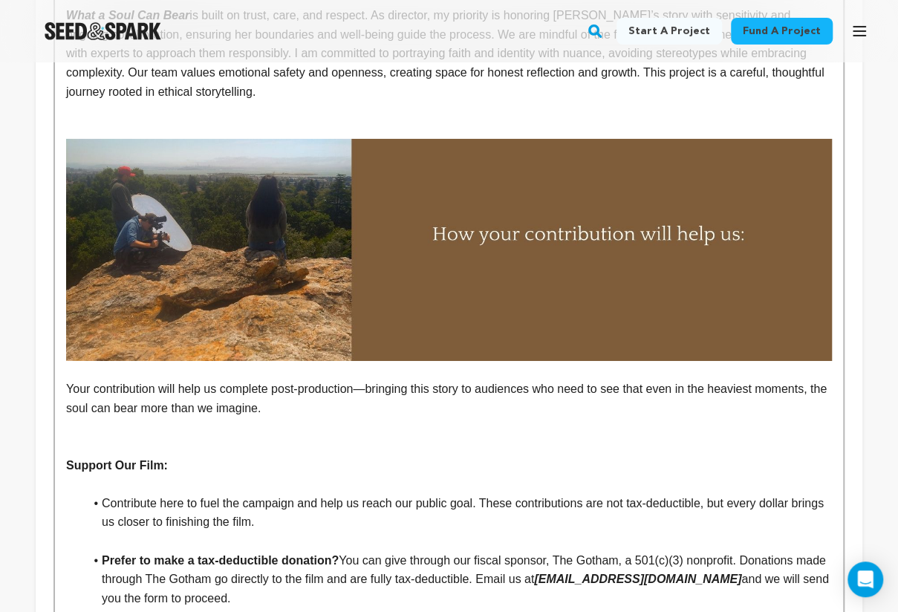
scroll to position [5040, 0]
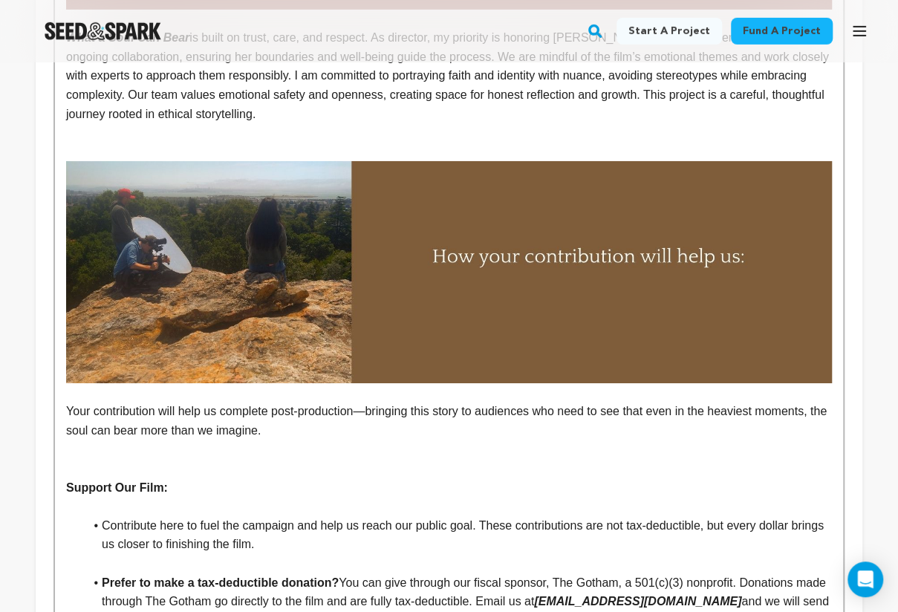
click at [367, 440] on p at bounding box center [449, 449] width 766 height 19
click at [329, 402] on p "Your contribution will help us complete post-production—bringing this story to …" at bounding box center [449, 421] width 766 height 38
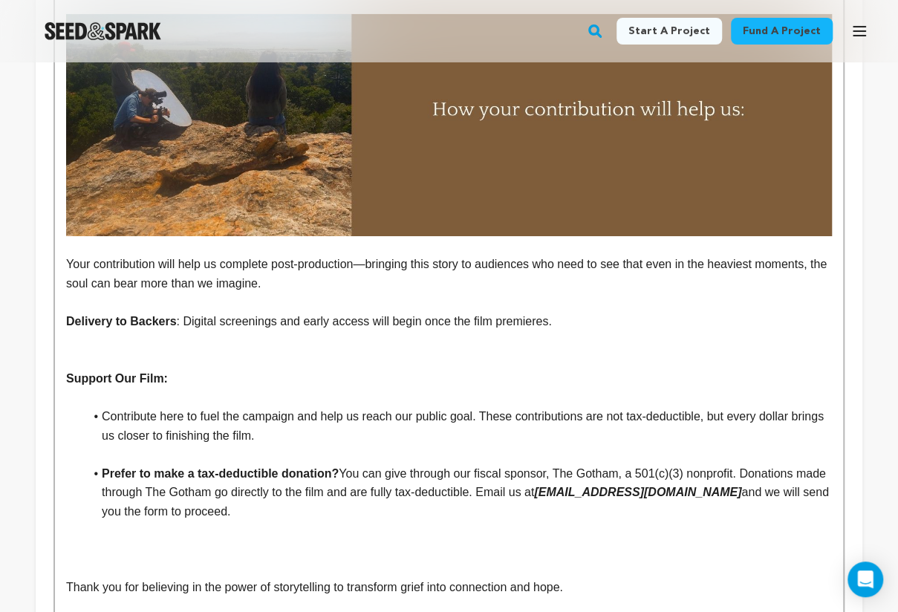
scroll to position [5210, 0]
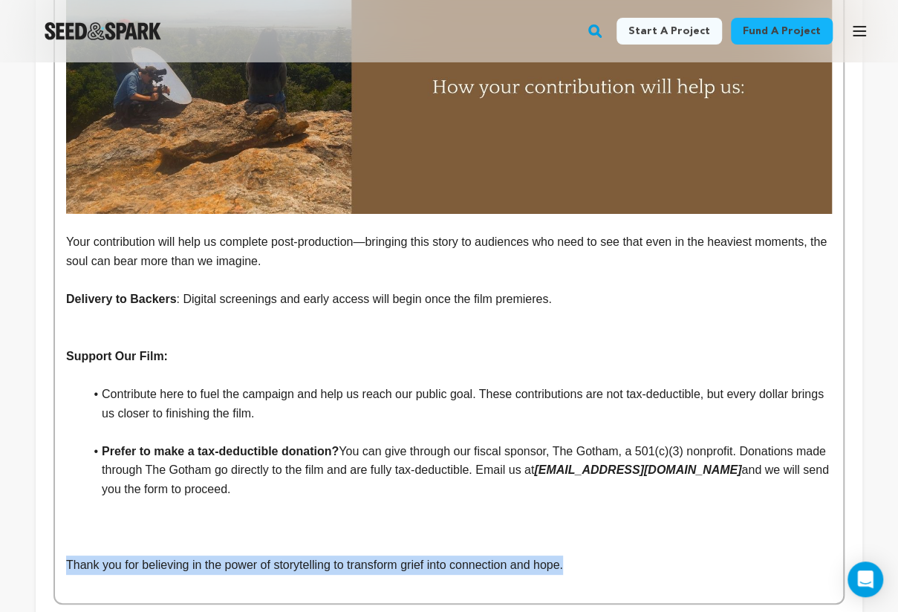
drag, startPoint x: 499, startPoint y: 488, endPoint x: 63, endPoint y: 497, distance: 436.3
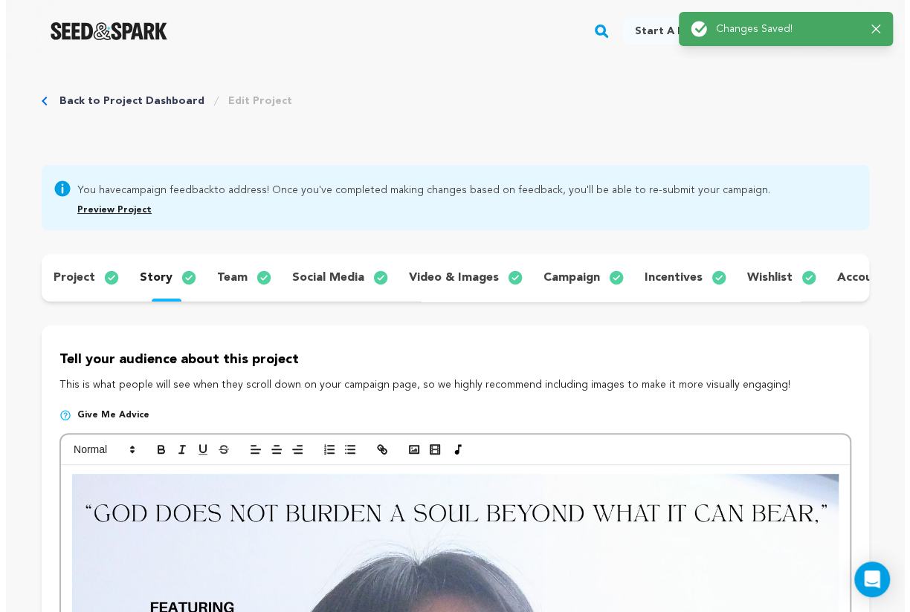
scroll to position [0, 0]
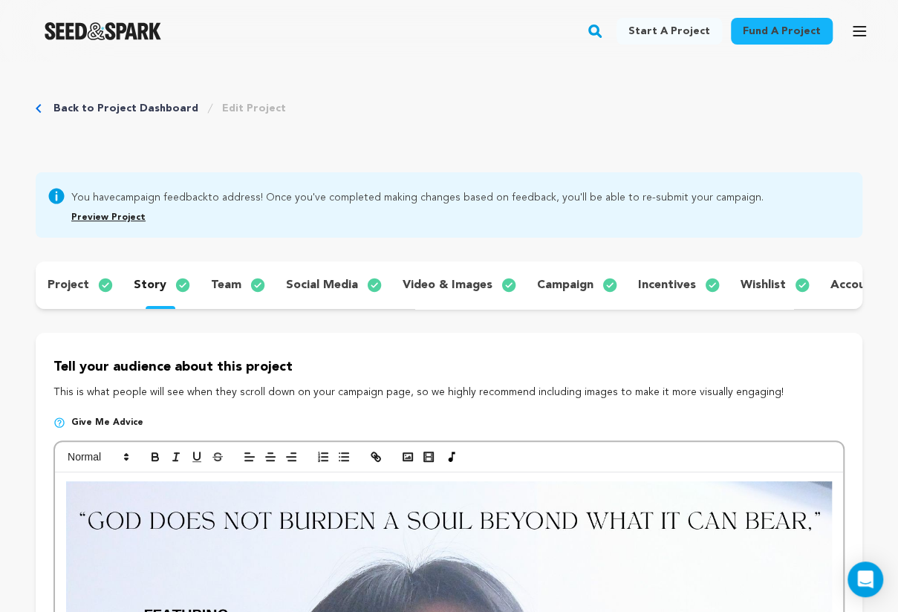
click at [857, 24] on icon "button" at bounding box center [860, 31] width 18 height 18
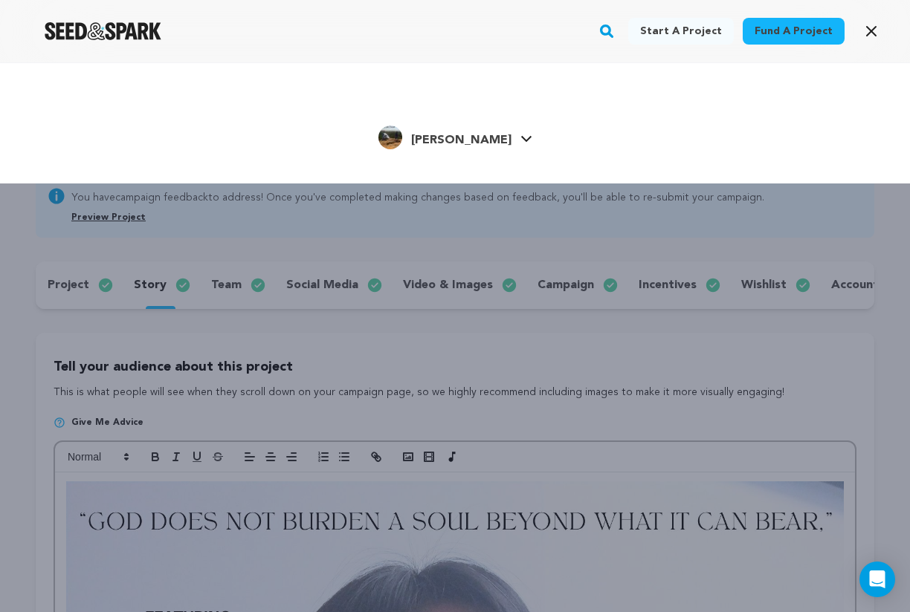
click at [661, 127] on div "Siddiqi H. Siddiqi H." at bounding box center [455, 138] width 820 height 31
click at [629, 149] on div "Siddiqi H. Siddiqi H." at bounding box center [455, 138] width 820 height 31
click at [493, 136] on link "Siddiqi H. Siddiqi H." at bounding box center [455, 136] width 154 height 27
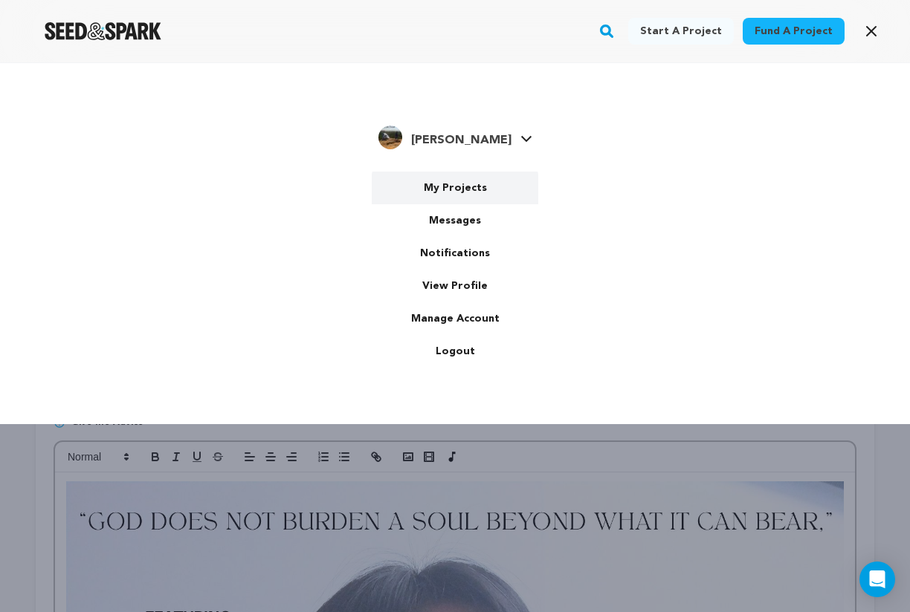
click at [461, 190] on link "My Projects" at bounding box center [455, 188] width 166 height 33
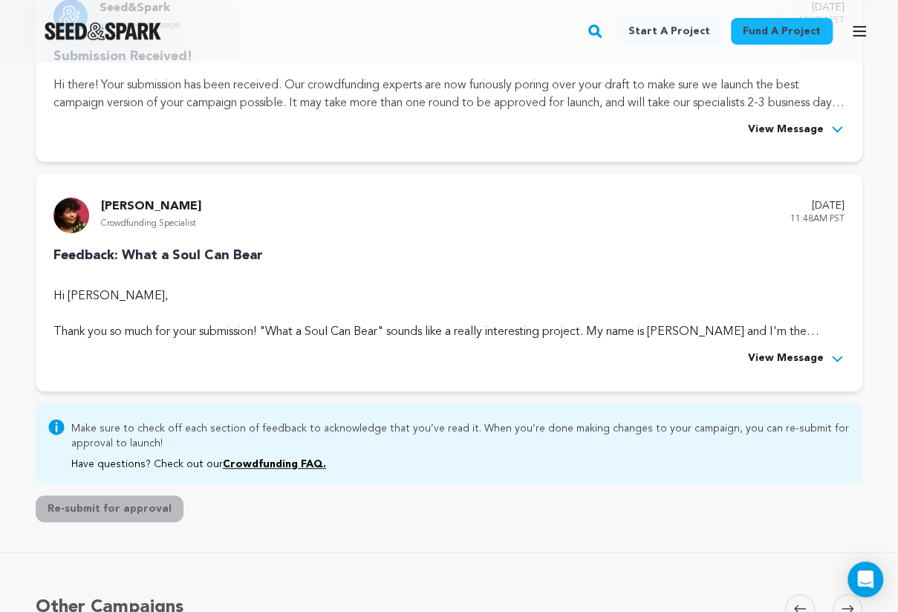
scroll to position [297, 0]
click at [768, 366] on span "View Message" at bounding box center [786, 360] width 76 height 18
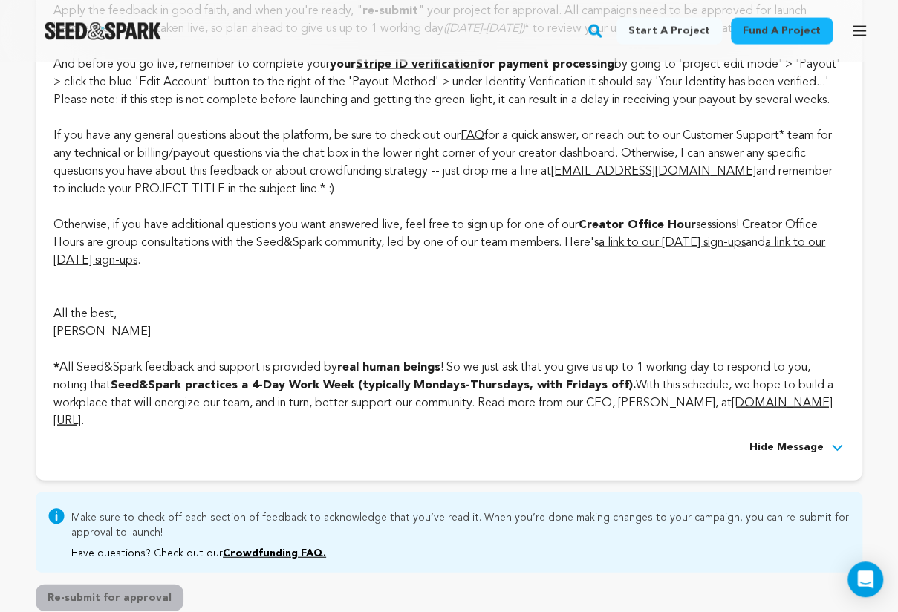
scroll to position [4130, 0]
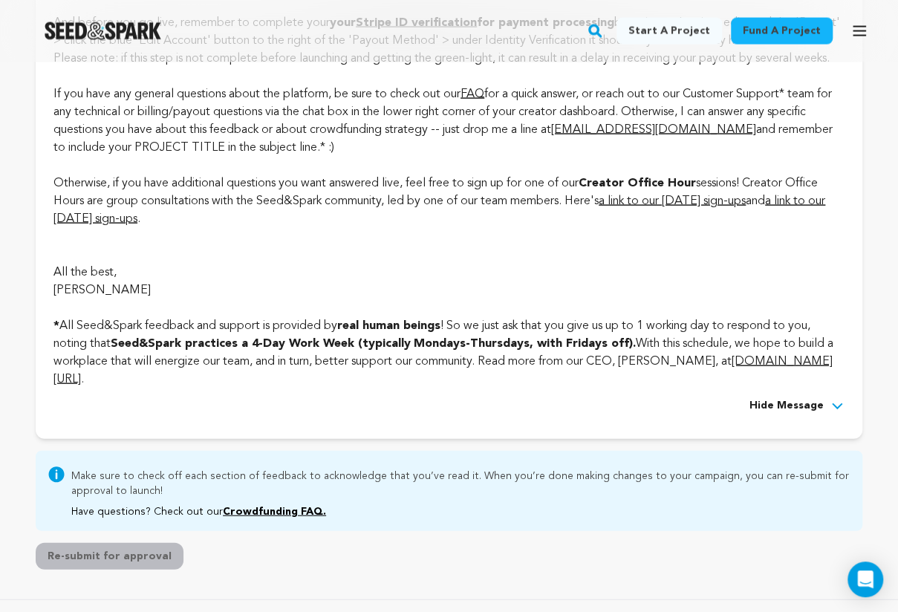
click at [820, 225] on span "a link to our [DATE] sign-ups" at bounding box center [440, 210] width 772 height 30
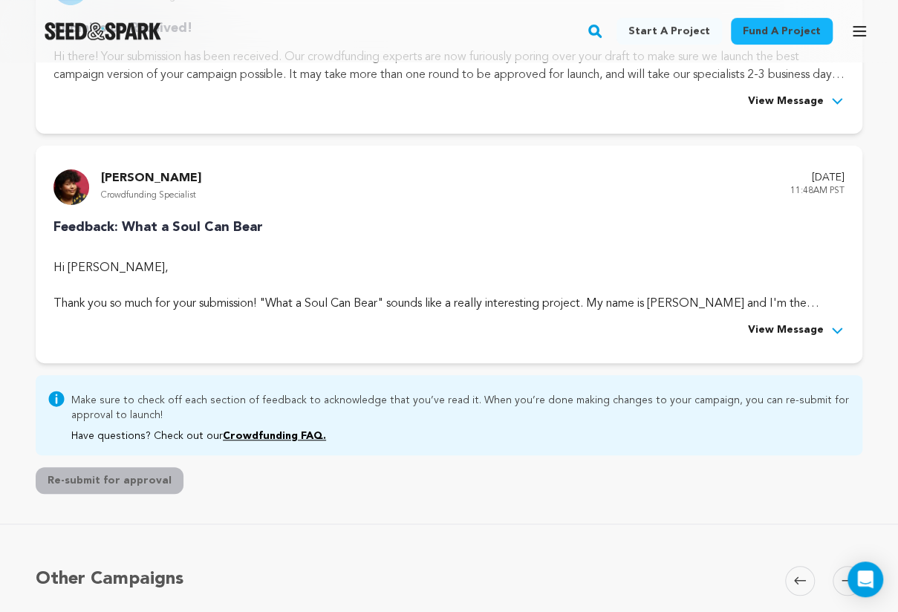
scroll to position [305, 0]
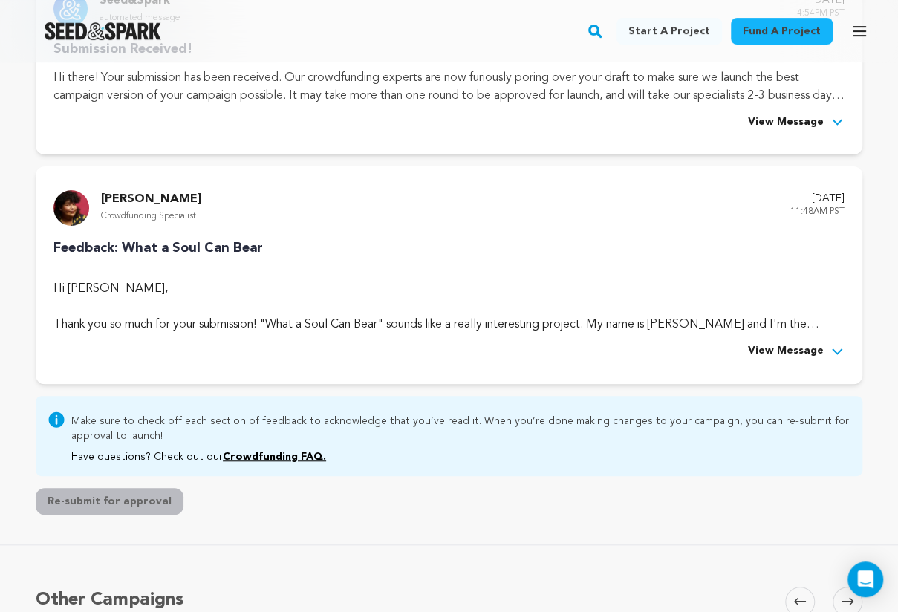
click at [822, 351] on span "View Message" at bounding box center [786, 352] width 76 height 18
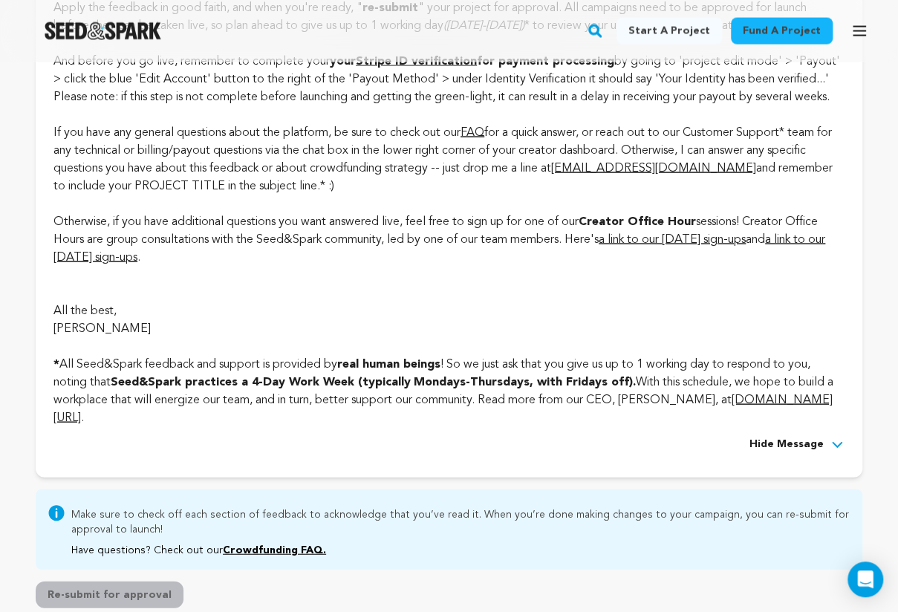
scroll to position [4096, 0]
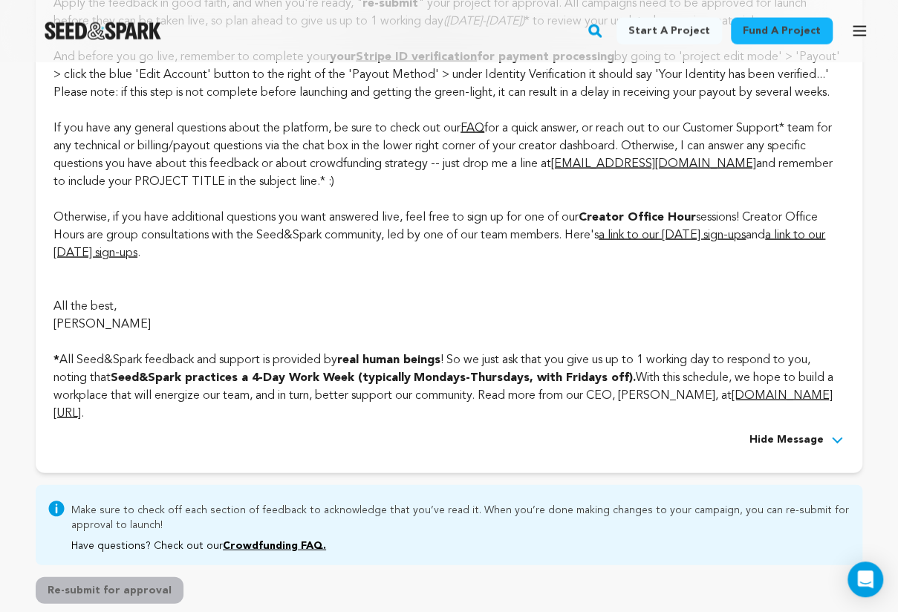
click at [670, 242] on span "a link to our [DATE] sign-ups" at bounding box center [672, 236] width 147 height 12
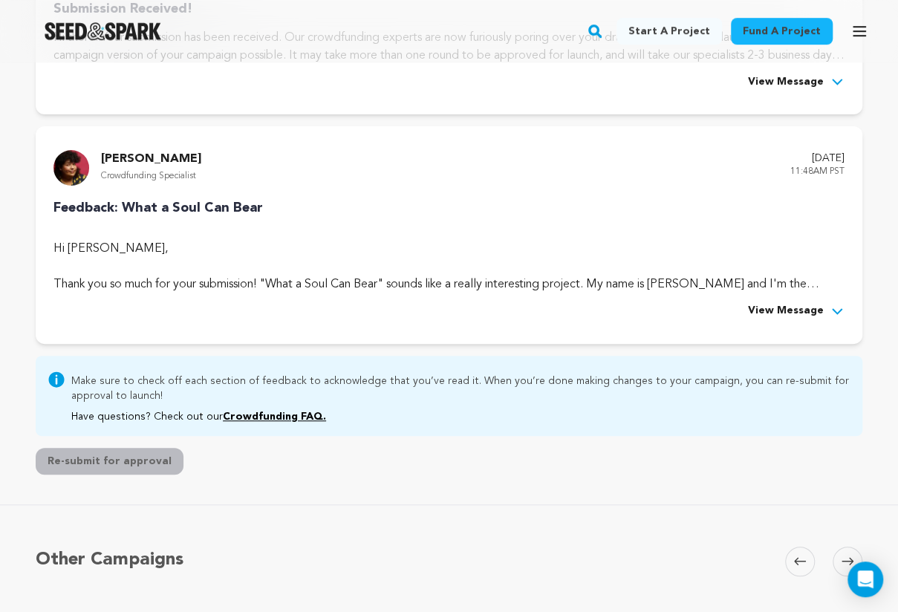
scroll to position [340, 0]
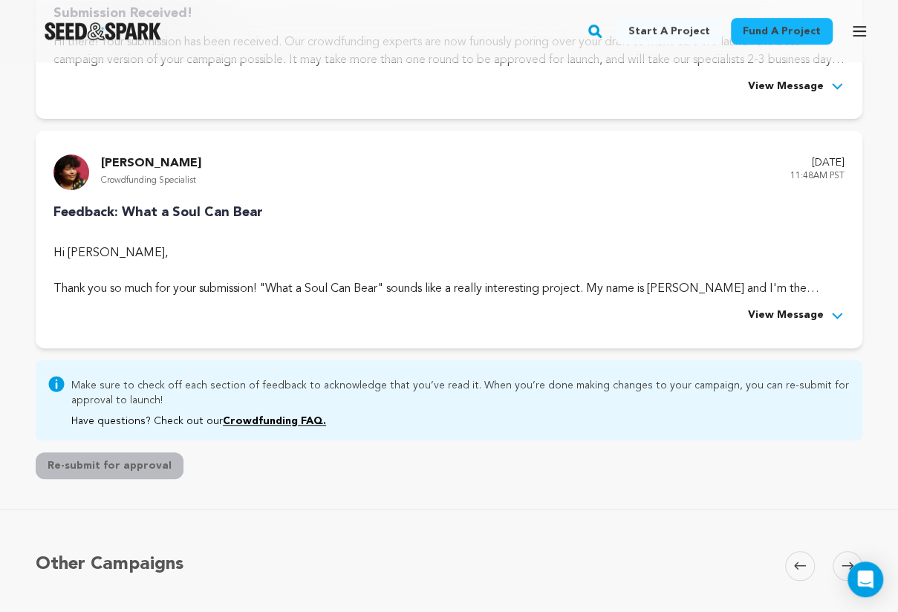
click at [801, 310] on span "View Message" at bounding box center [786, 316] width 76 height 18
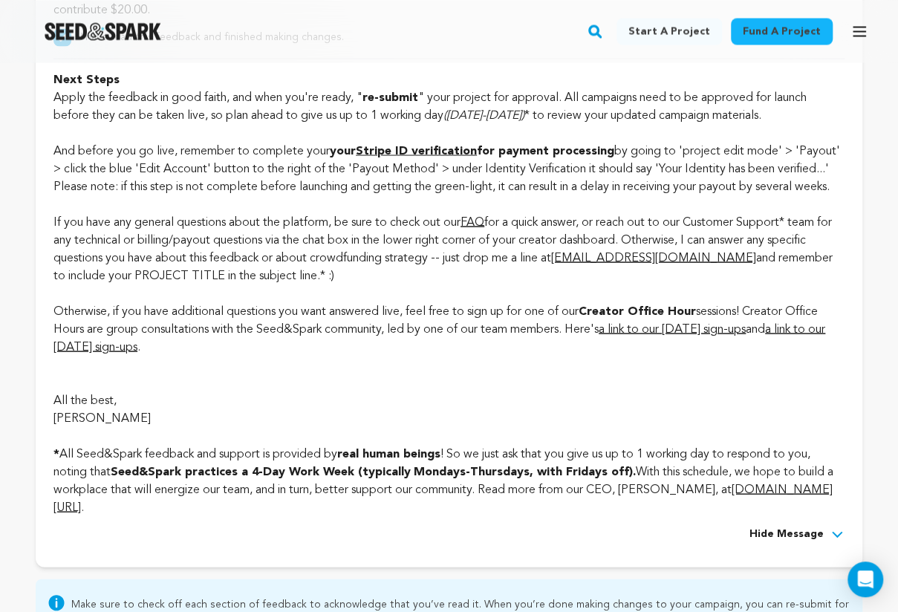
scroll to position [3900, 0]
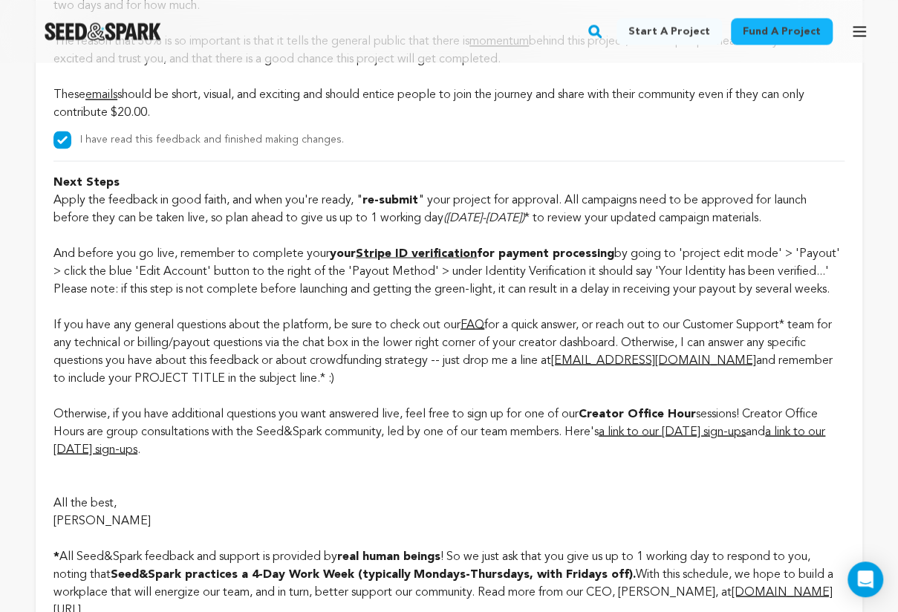
drag, startPoint x: 748, startPoint y: 411, endPoint x: 565, endPoint y: 409, distance: 183.6
click at [565, 387] on p "If you have any general questions about the platform, be sure to check out our …" at bounding box center [449, 351] width 791 height 71
copy span "[EMAIL_ADDRESS][DOMAIN_NAME]"
click at [859, 27] on icon "button" at bounding box center [860, 31] width 18 height 18
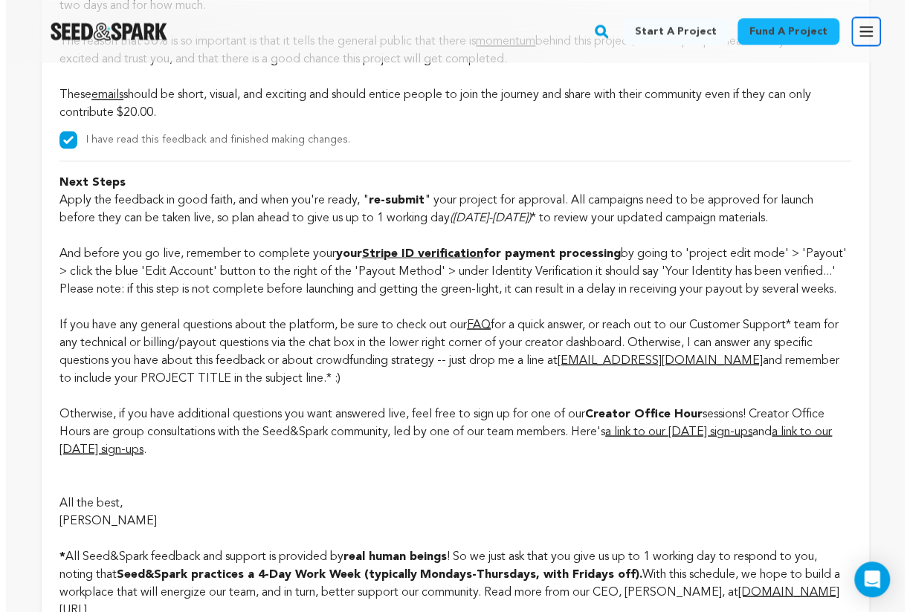
scroll to position [3882, 0]
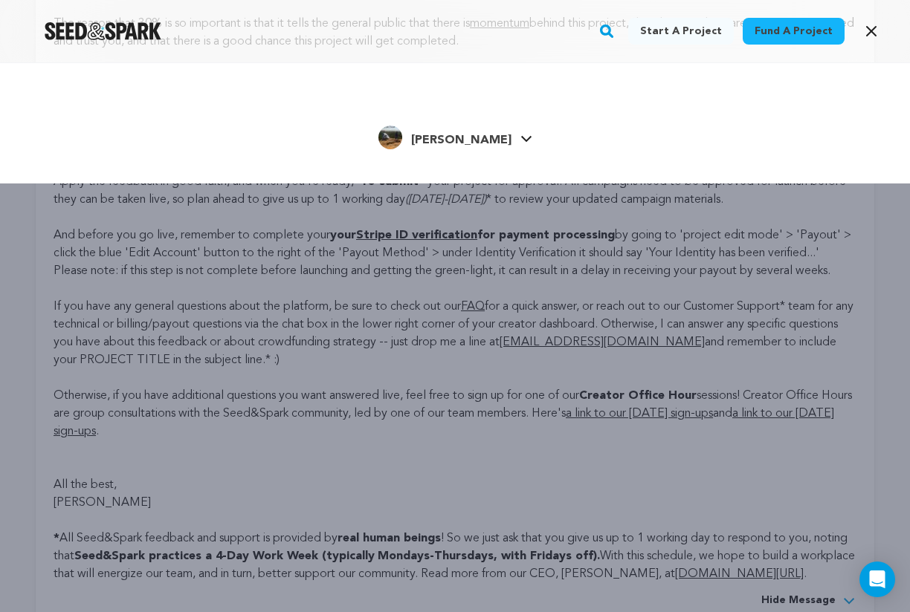
click at [502, 135] on link "Siddiqi H. Siddiqi H." at bounding box center [455, 136] width 154 height 27
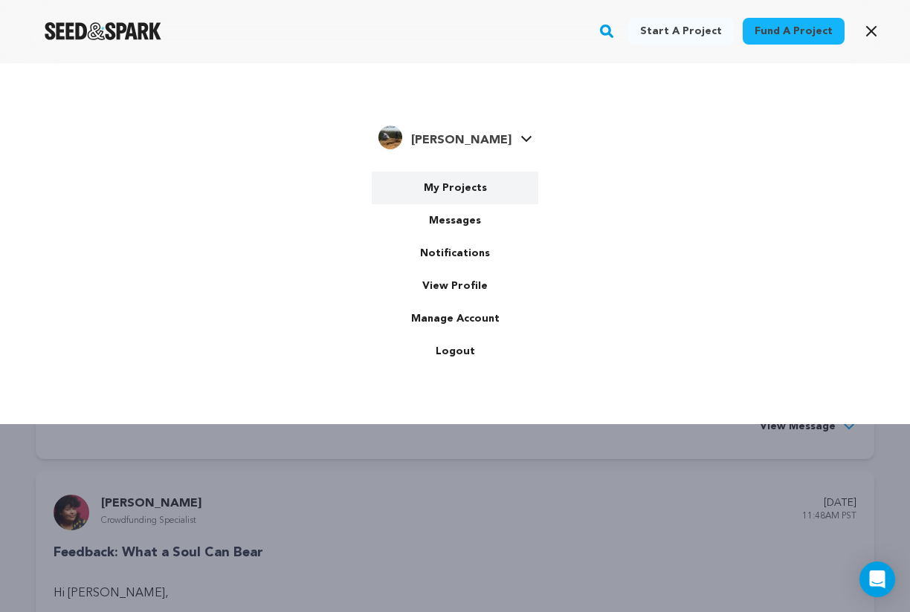
click at [449, 183] on link "My Projects" at bounding box center [455, 188] width 166 height 33
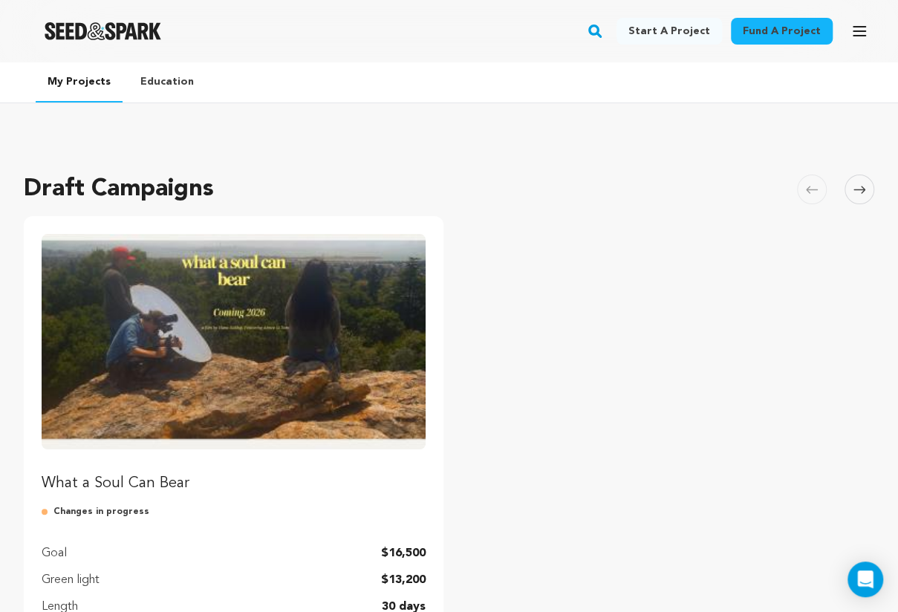
scroll to position [535, 0]
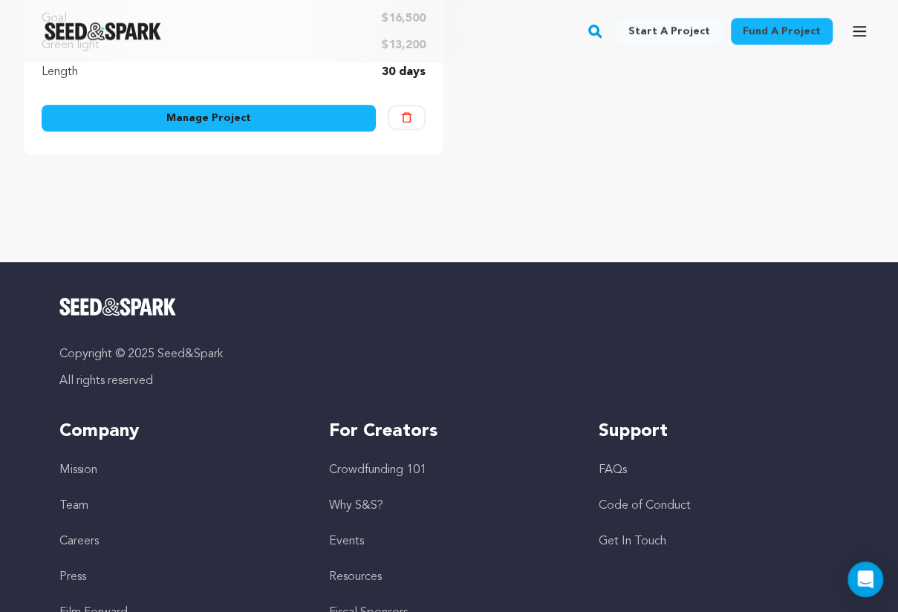
click at [323, 114] on link "Manage Project" at bounding box center [209, 118] width 334 height 27
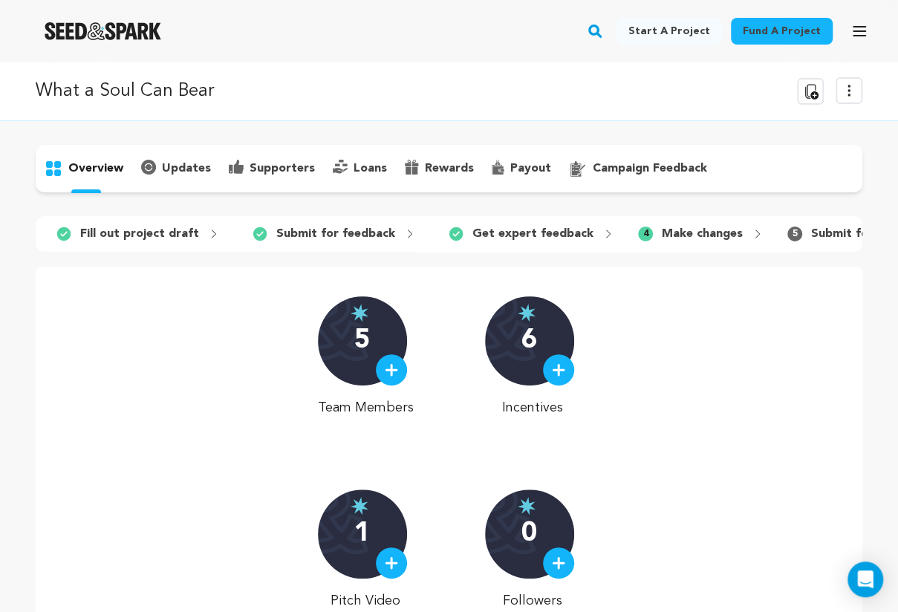
click at [514, 162] on p "payout" at bounding box center [531, 169] width 41 height 18
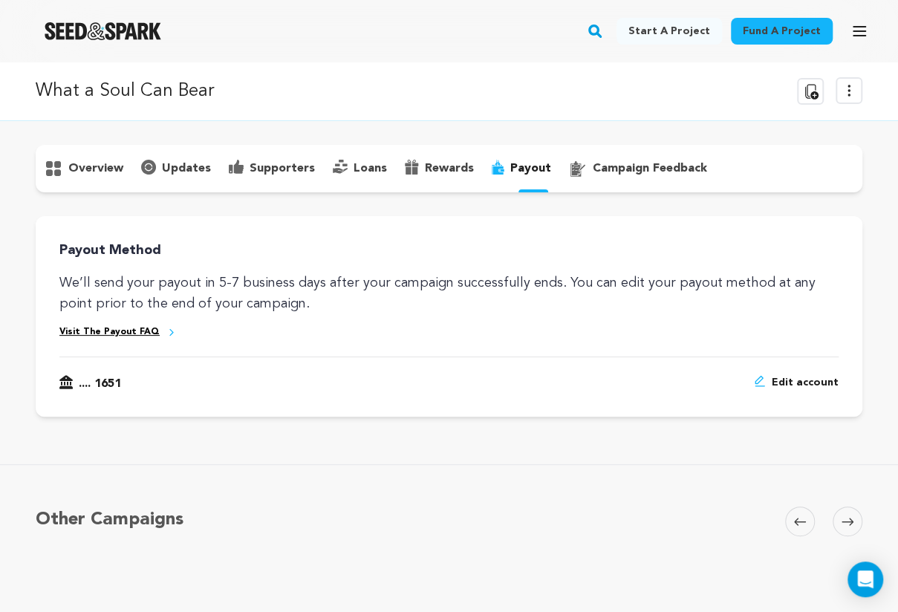
click at [811, 386] on span "Edit account" at bounding box center [805, 384] width 67 height 18
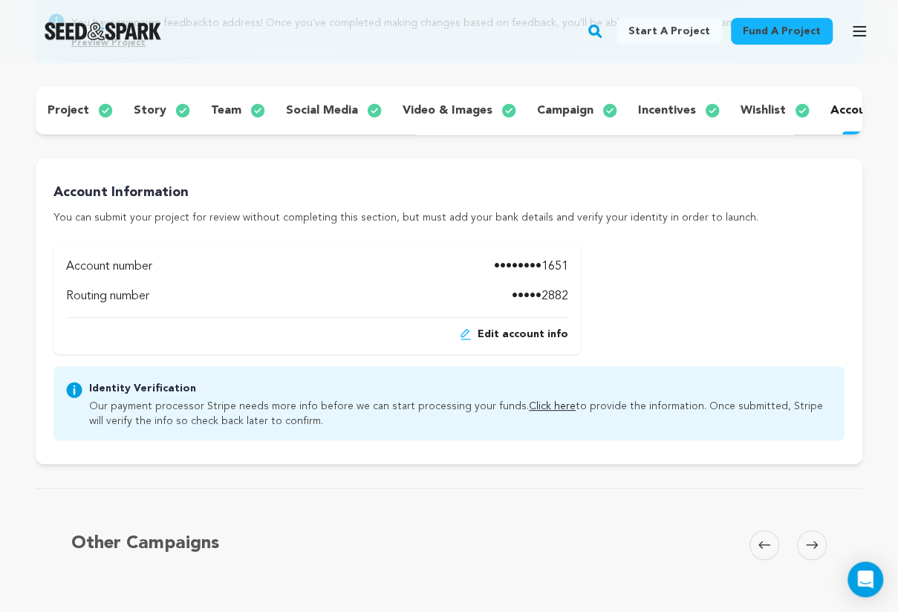
scroll to position [171, 0]
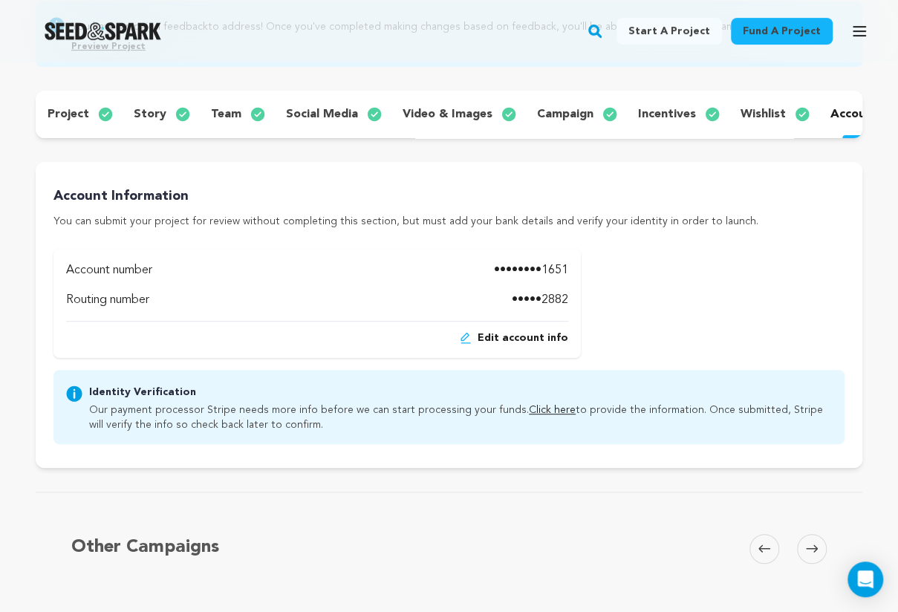
click at [535, 415] on link "Click here" at bounding box center [552, 410] width 47 height 10
click at [543, 346] on span "Edit account info" at bounding box center [523, 338] width 91 height 15
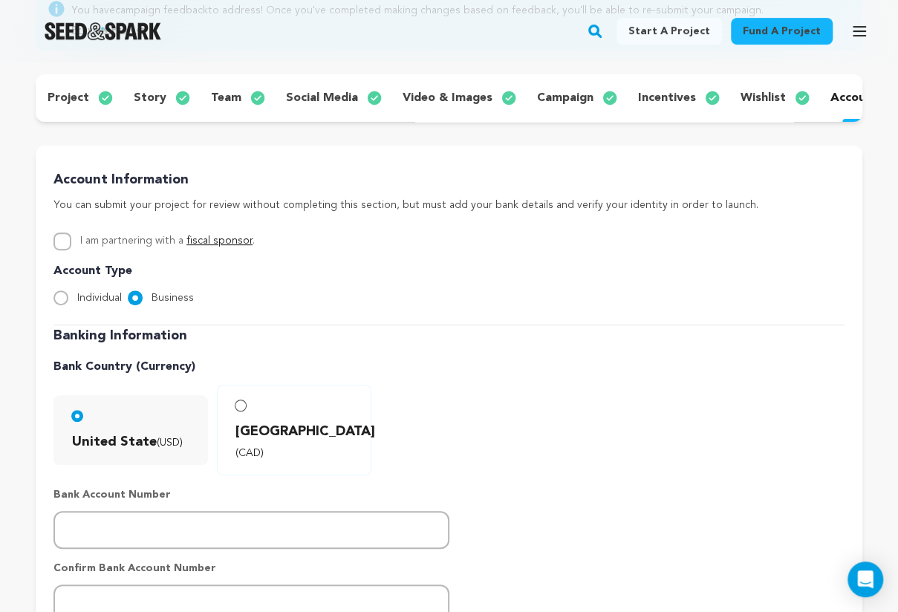
scroll to position [188, 0]
click at [59, 305] on input "Individual" at bounding box center [61, 297] width 15 height 15
radio input "true"
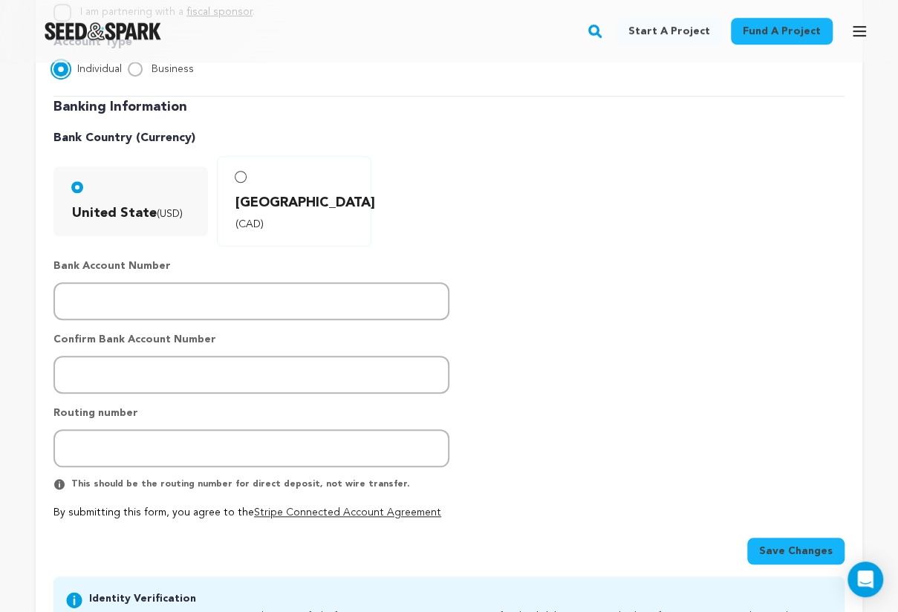
scroll to position [410, 0]
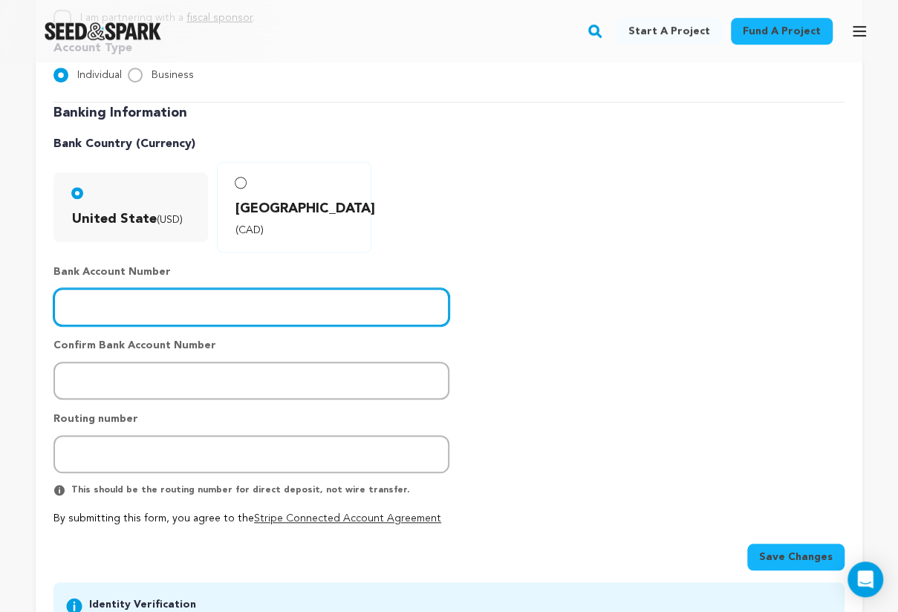
click at [273, 306] on input "number" at bounding box center [252, 307] width 396 height 38
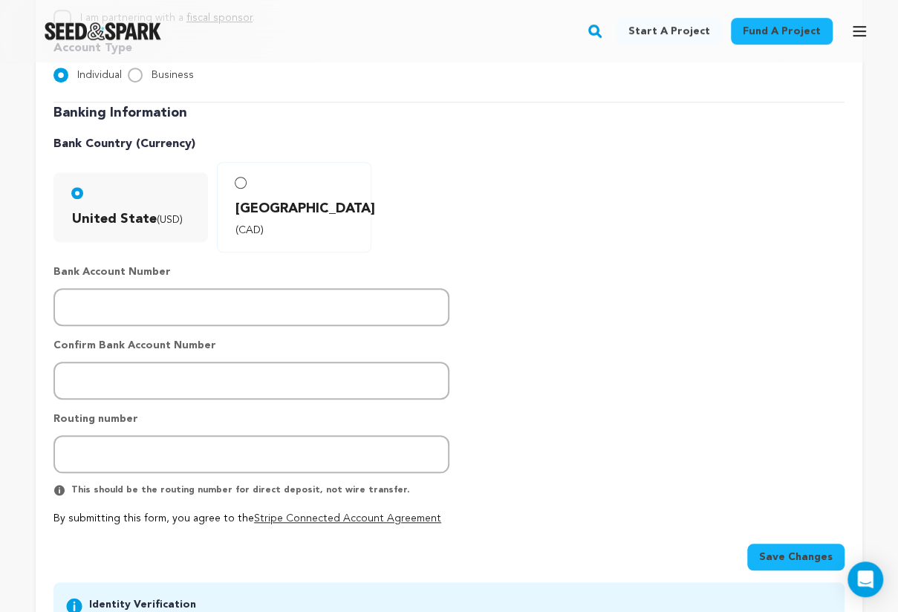
click at [673, 278] on div "Banking Information Bank Country (Currency) United State (USD) Canada (CAD)" at bounding box center [449, 315] width 791 height 424
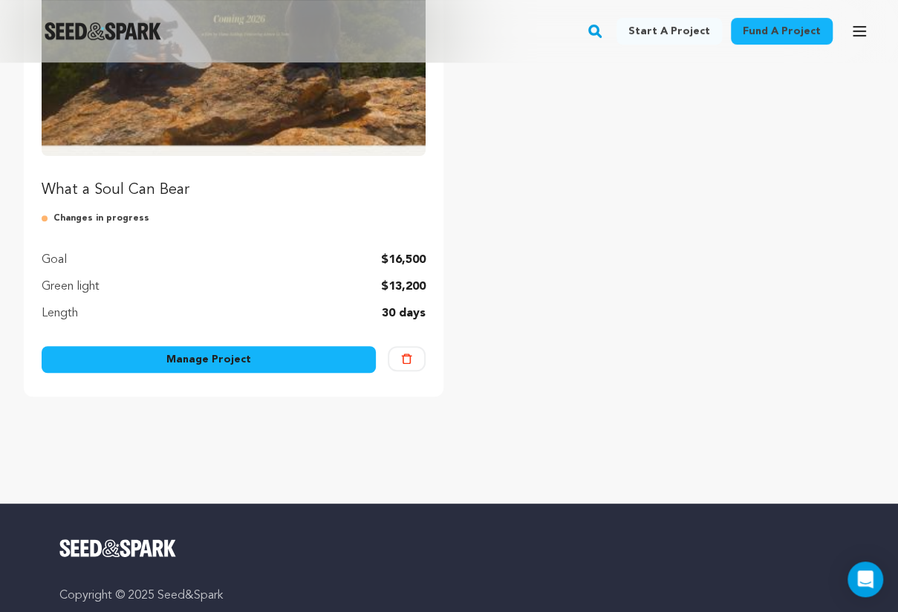
scroll to position [314, 0]
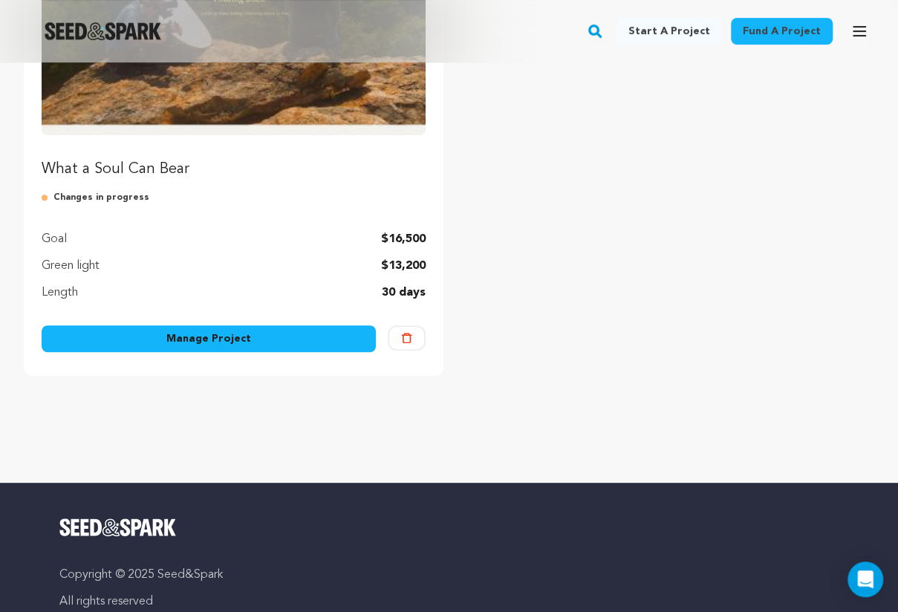
click at [193, 337] on link "Manage Project" at bounding box center [209, 339] width 334 height 27
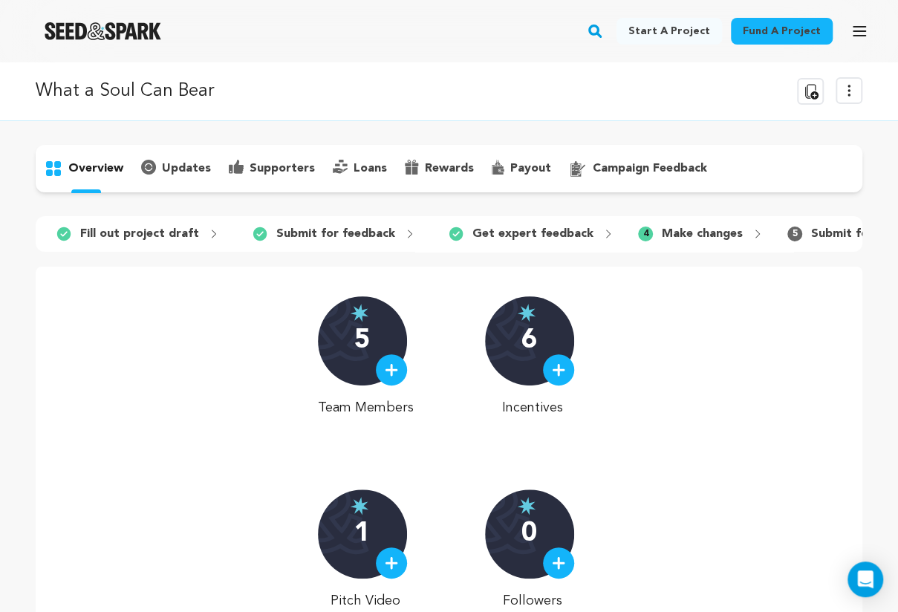
click at [623, 170] on p "campaign feedback" at bounding box center [650, 169] width 114 height 18
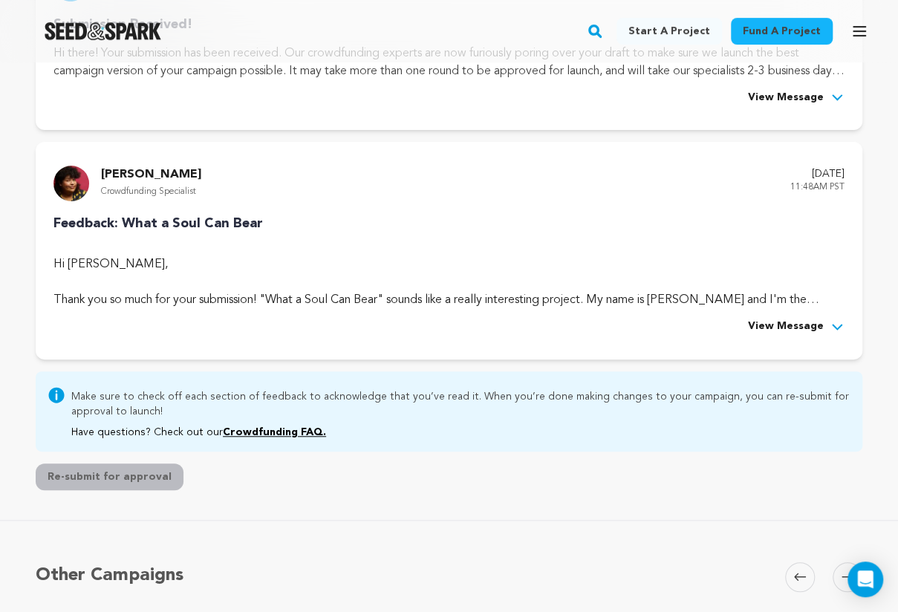
scroll to position [368, 0]
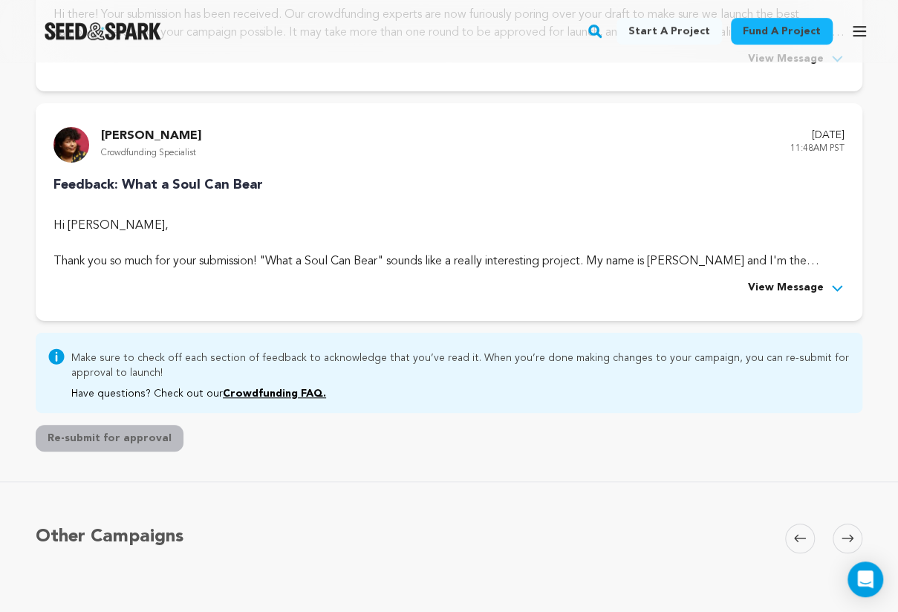
click at [774, 291] on span "View Message" at bounding box center [786, 288] width 76 height 18
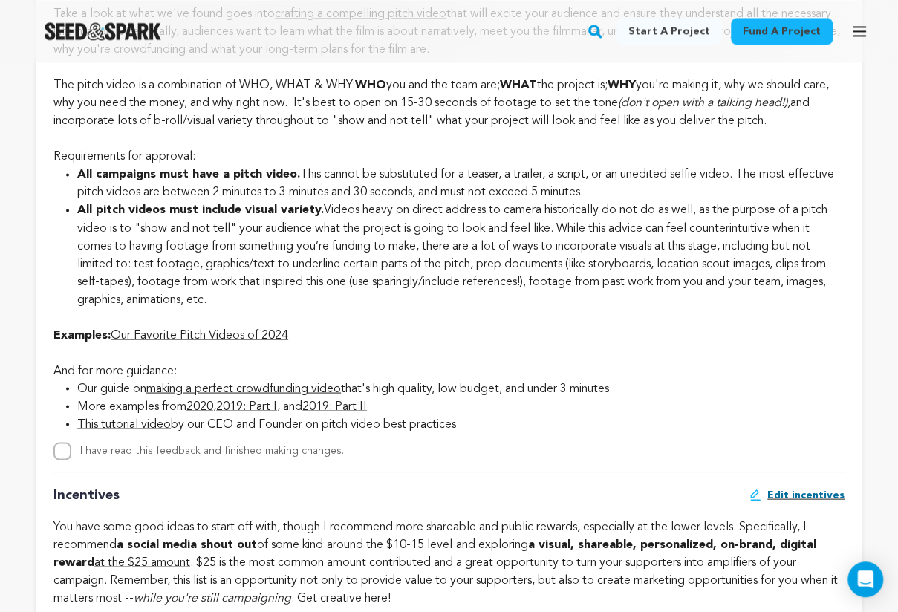
scroll to position [1442, 0]
